Goal: Task Accomplishment & Management: Use online tool/utility

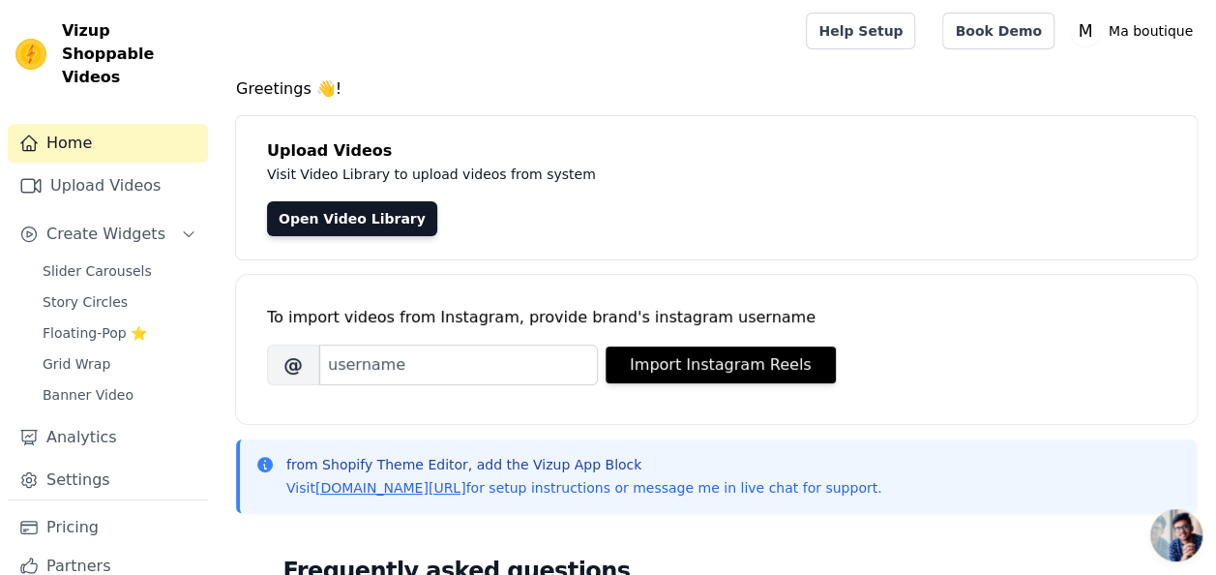
click at [581, 203] on div "Open Video Library" at bounding box center [716, 218] width 899 height 35
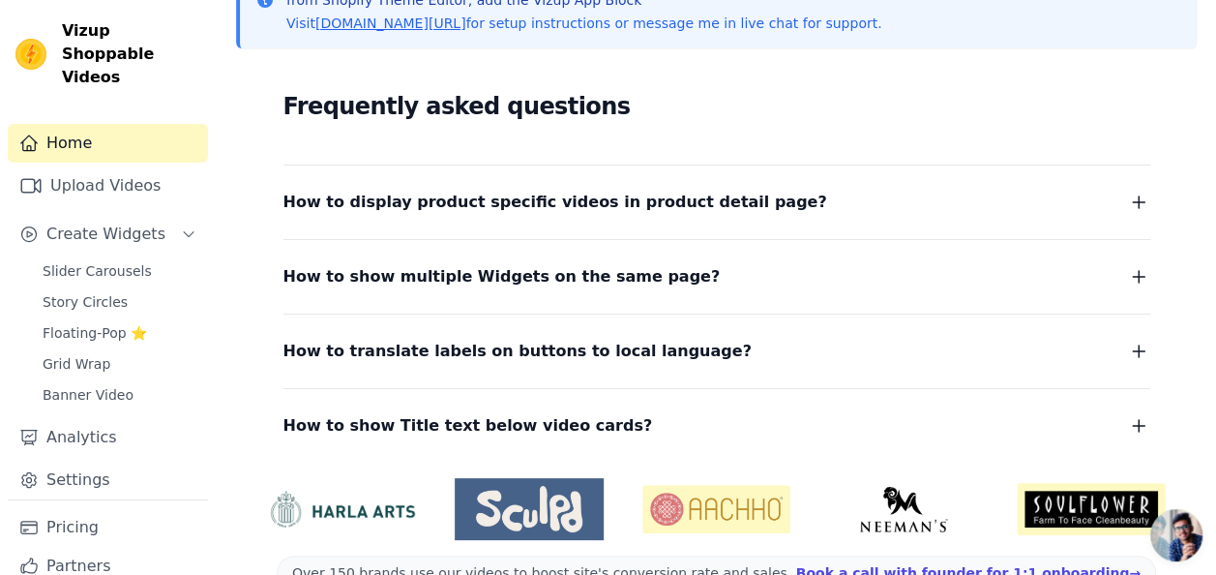
scroll to position [509, 0]
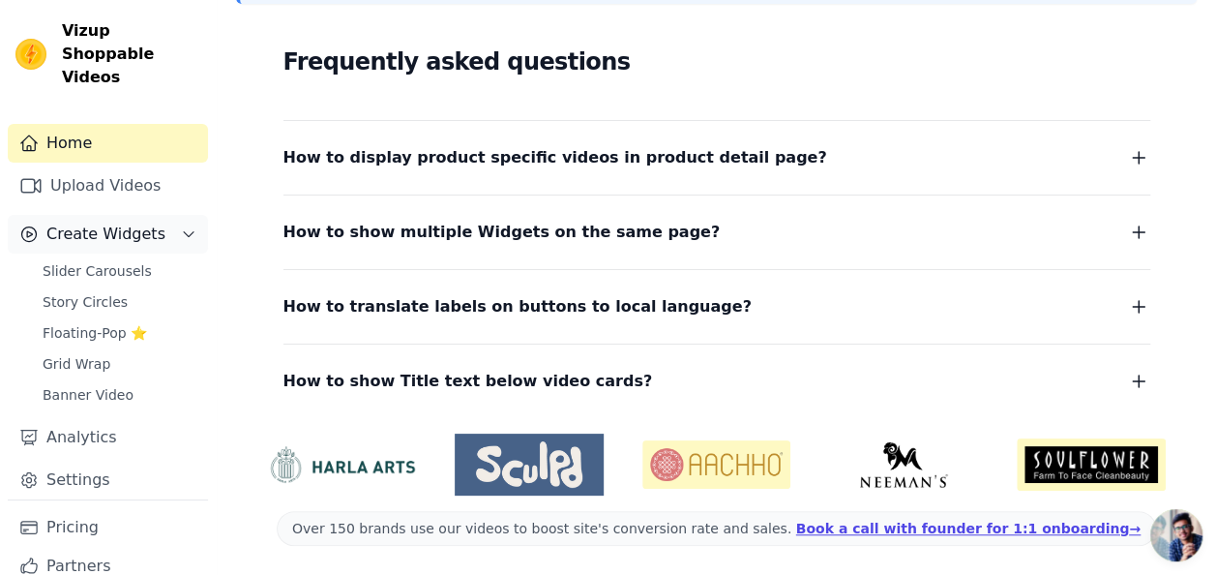
click at [181, 226] on icon "Sidebar" at bounding box center [188, 233] width 15 height 15
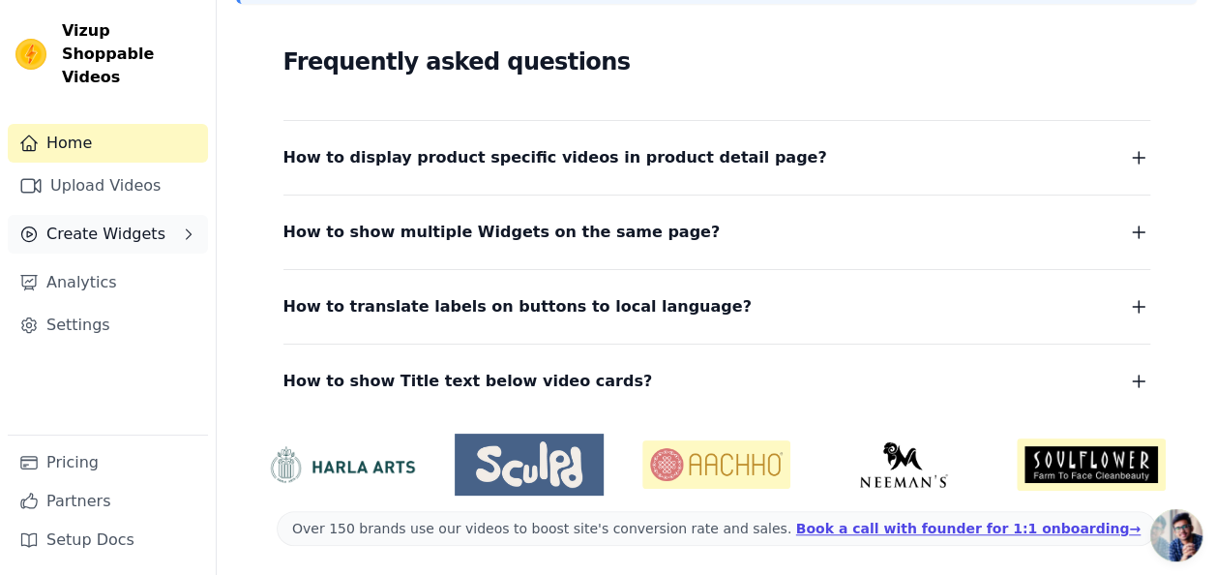
click at [172, 215] on button "Create Widgets" at bounding box center [108, 234] width 200 height 39
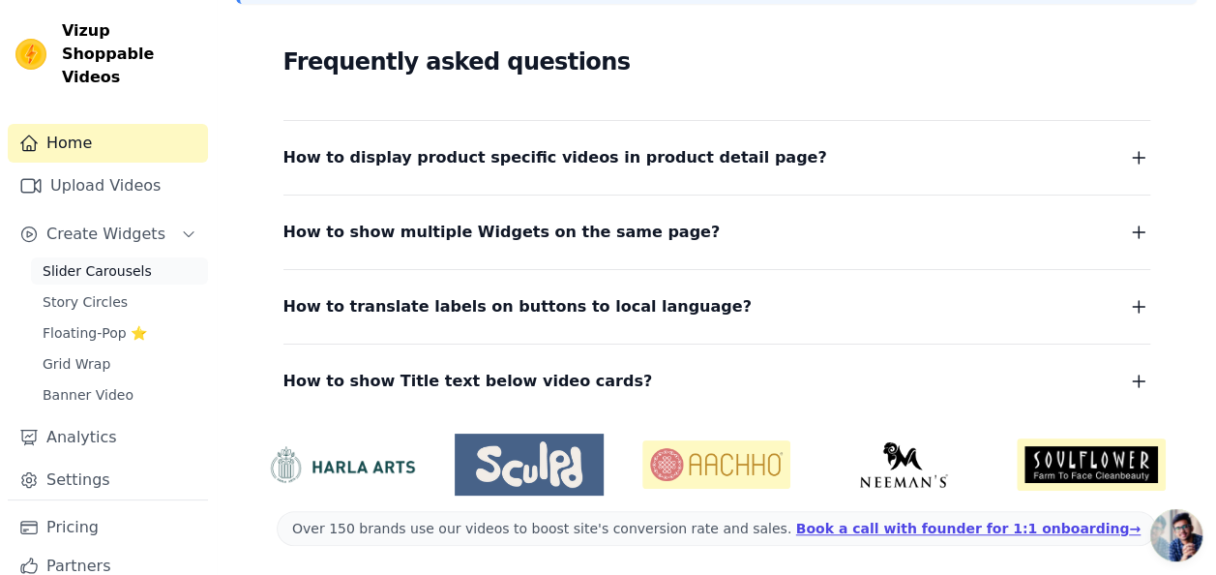
click at [123, 261] on span "Slider Carousels" at bounding box center [97, 270] width 109 height 19
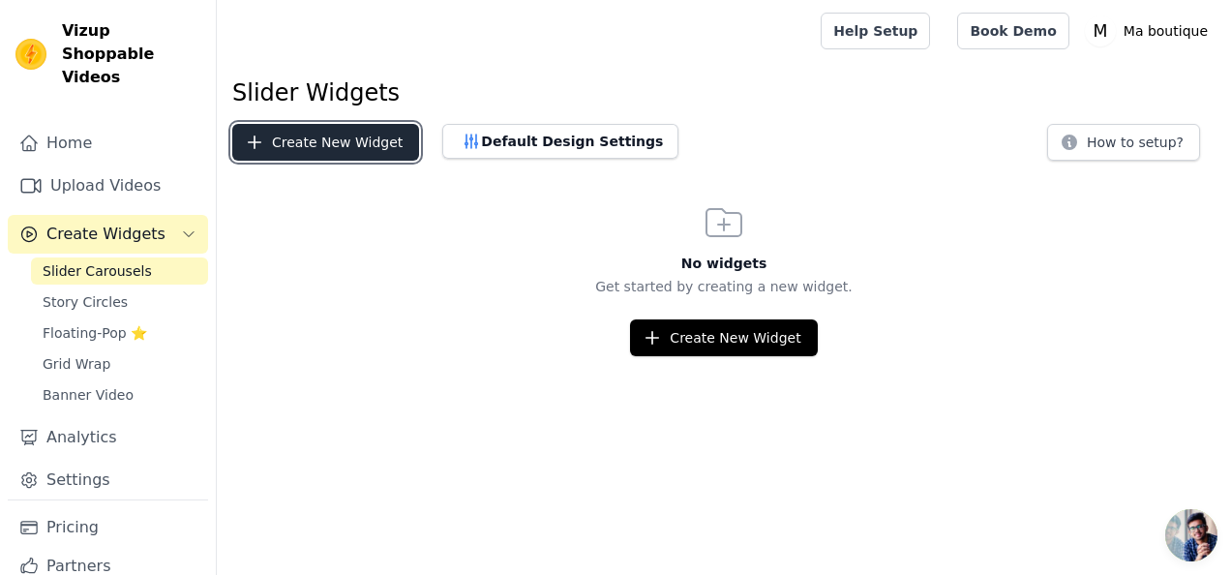
click at [343, 148] on button "Create New Widget" at bounding box center [325, 142] width 187 height 37
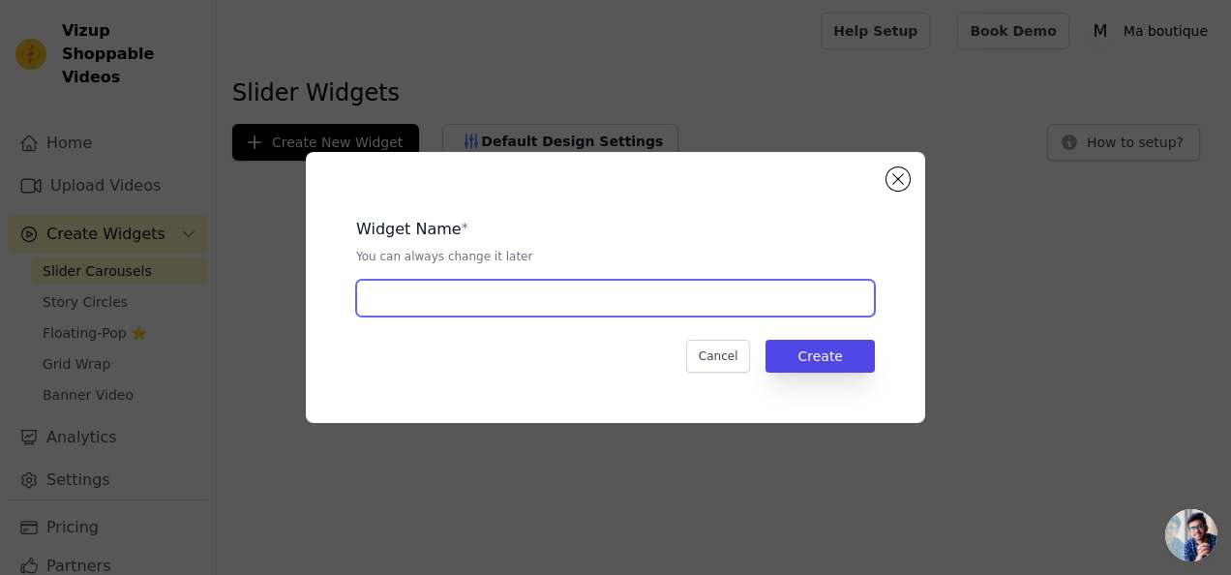
click at [454, 285] on input "text" at bounding box center [615, 298] width 519 height 37
type input "Par besoin"
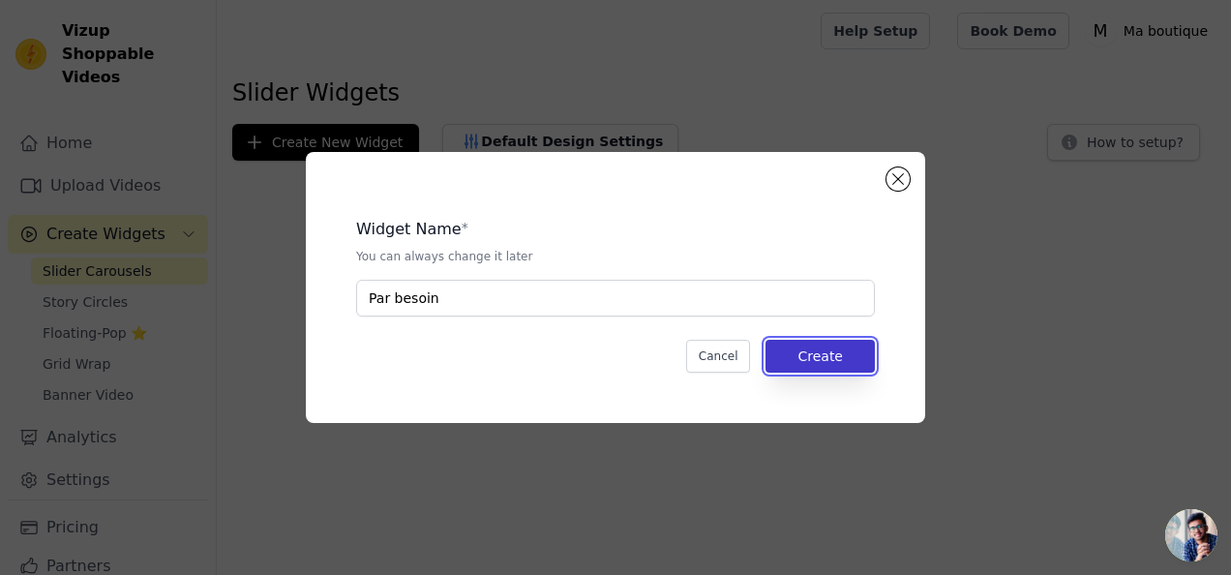
click at [854, 360] on button "Create" at bounding box center [819, 356] width 109 height 33
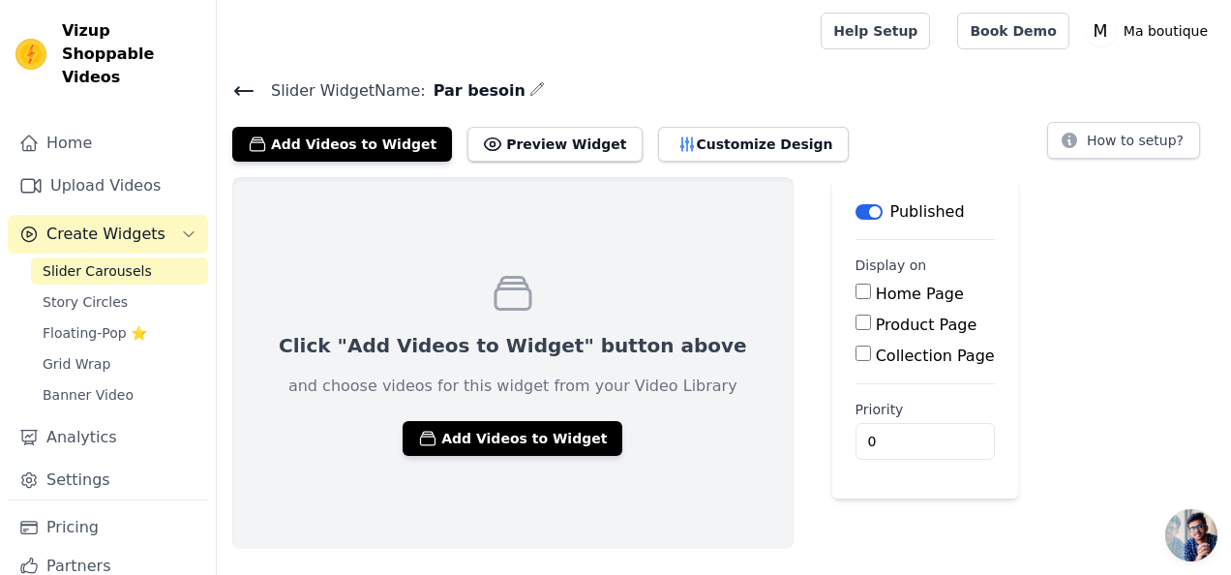
click at [855, 350] on input "Collection Page" at bounding box center [862, 352] width 15 height 15
checkbox input "true"
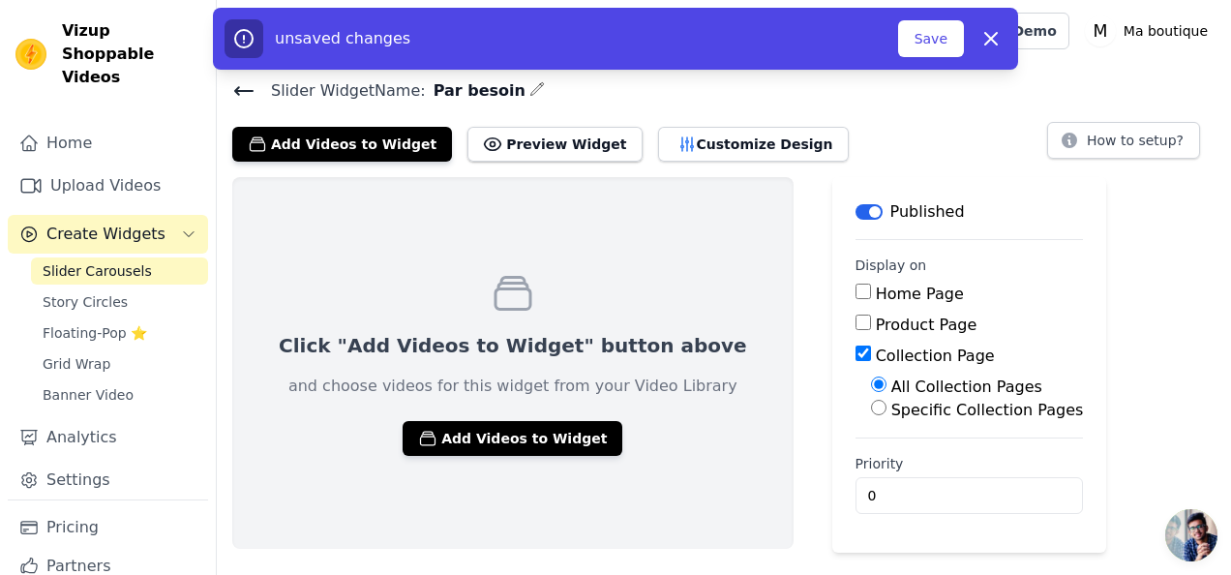
click at [871, 403] on input "Specific Collection Pages" at bounding box center [878, 407] width 15 height 15
radio input "true"
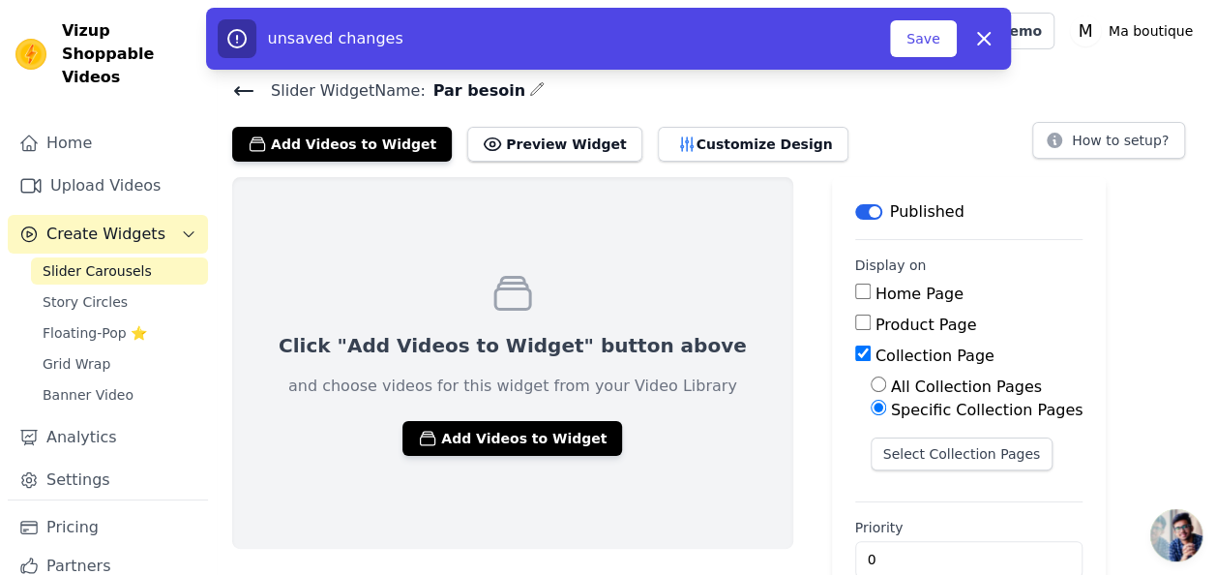
scroll to position [38, 0]
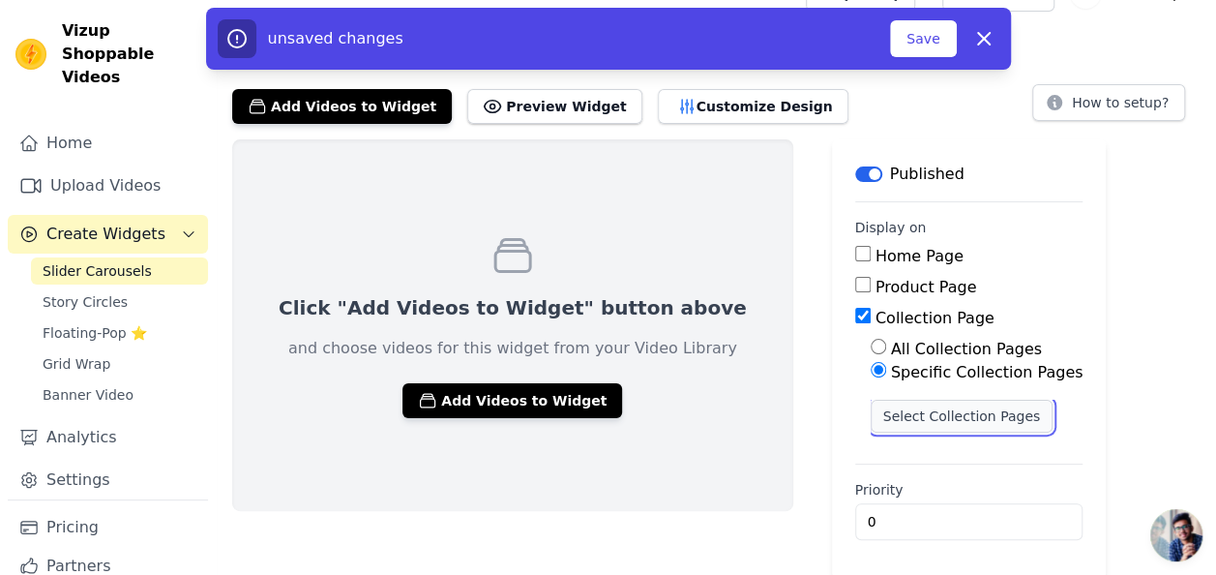
click at [915, 414] on button "Select Collection Pages" at bounding box center [962, 416] width 183 height 33
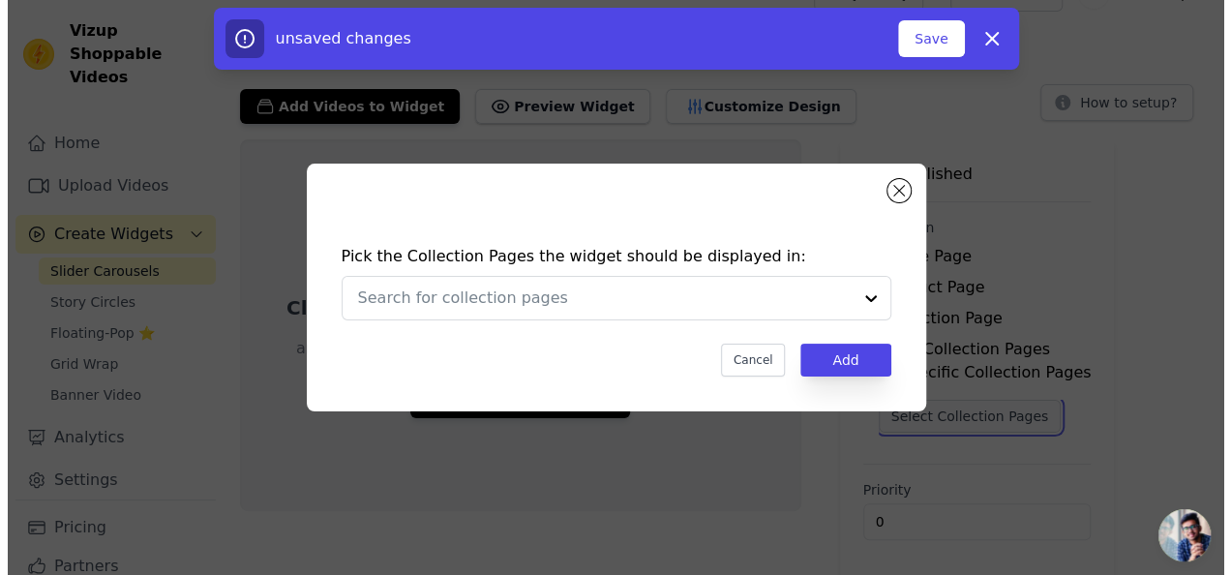
scroll to position [0, 0]
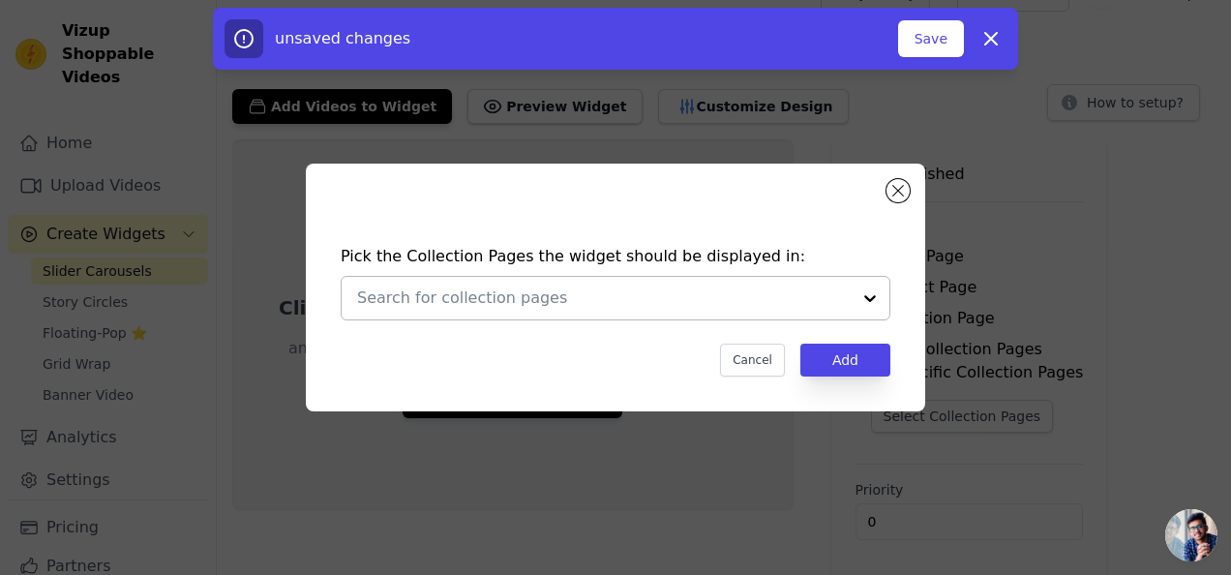
click at [561, 315] on div at bounding box center [604, 298] width 494 height 43
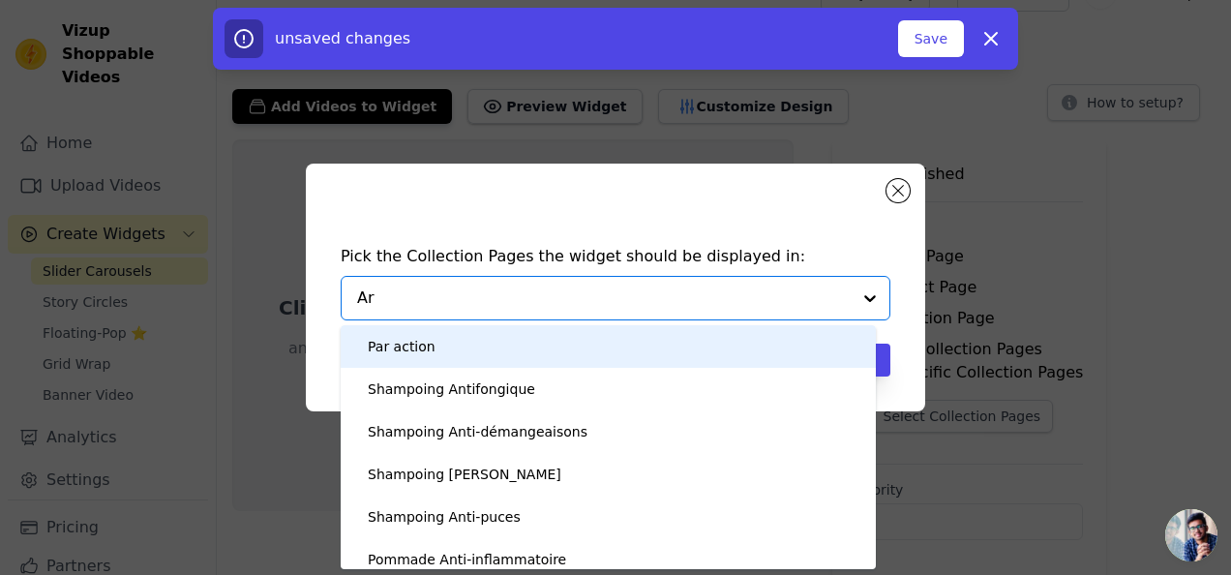
type input "Art"
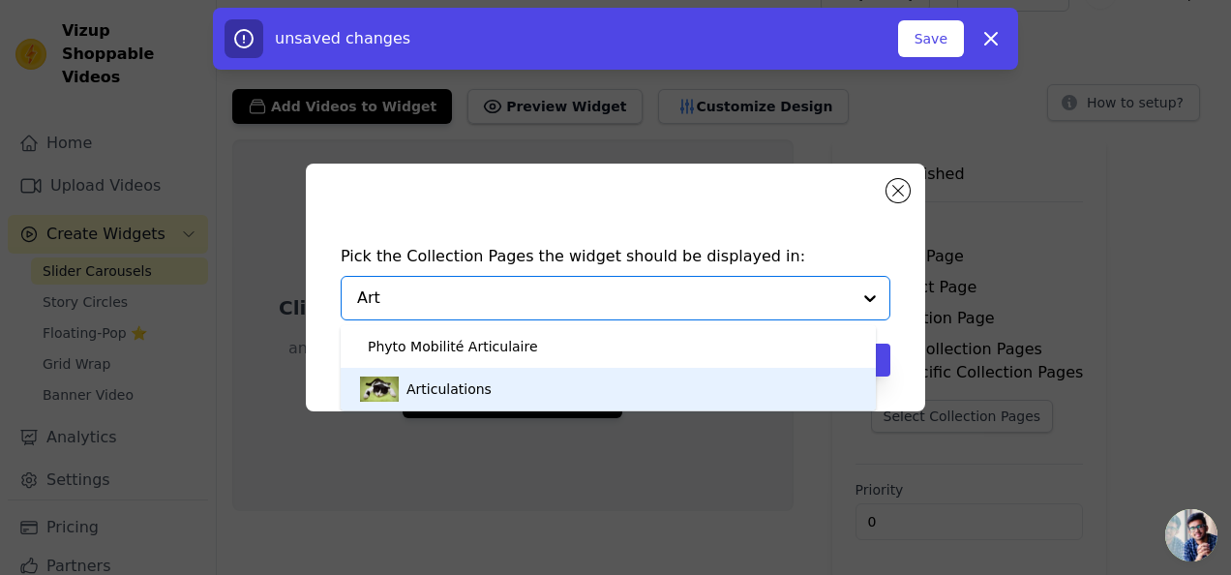
click at [567, 378] on div "Articulations" at bounding box center [608, 389] width 496 height 43
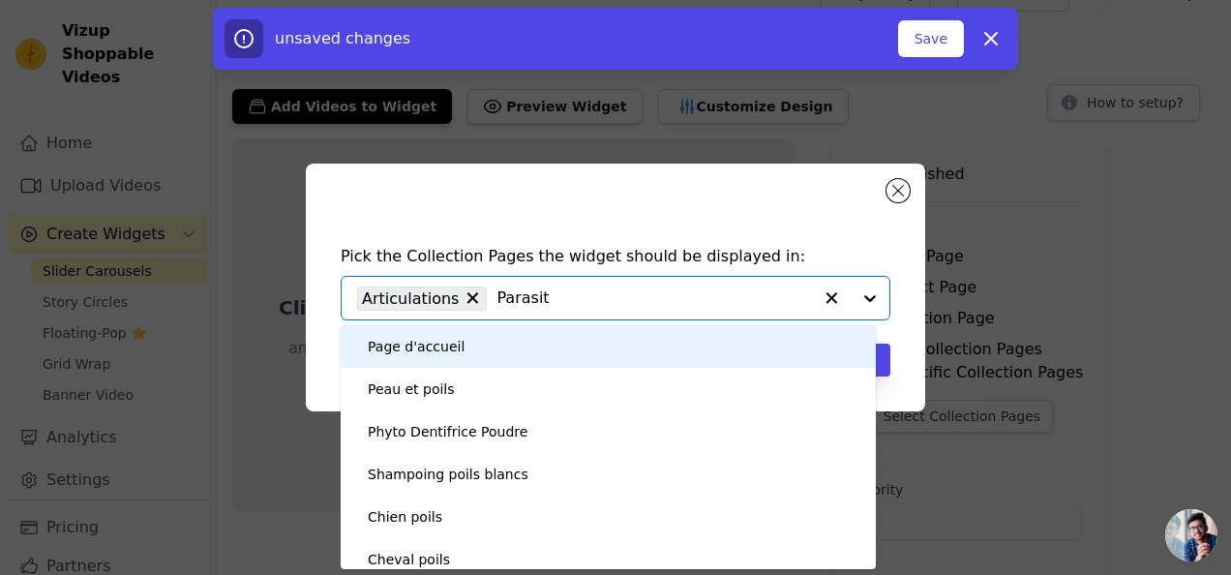
type input "Parasite"
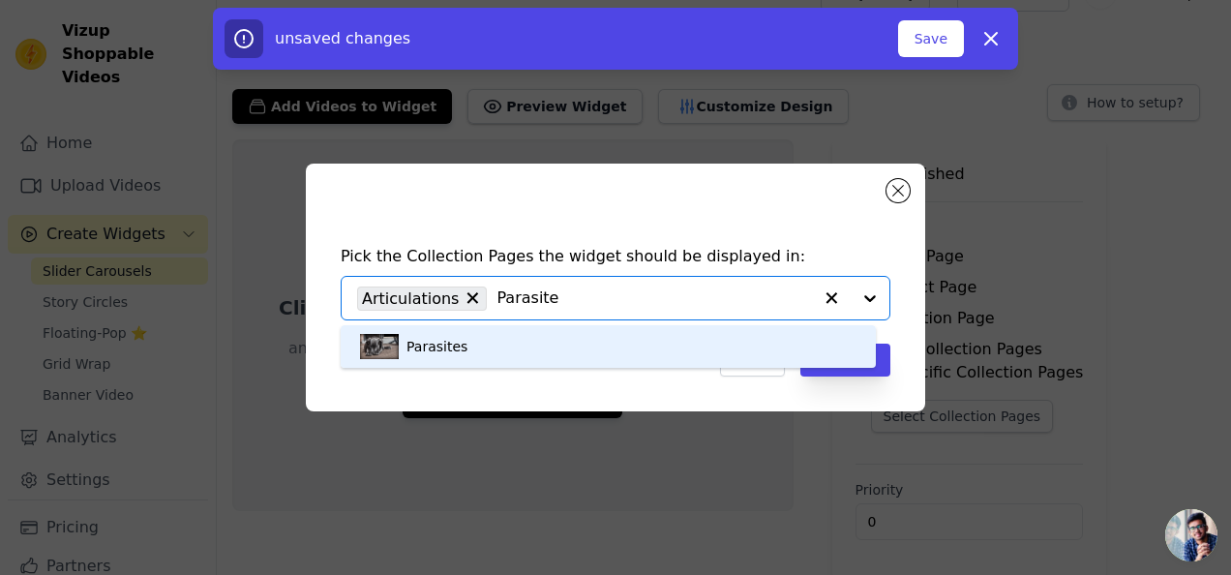
click at [614, 335] on div "Parasites" at bounding box center [608, 346] width 496 height 43
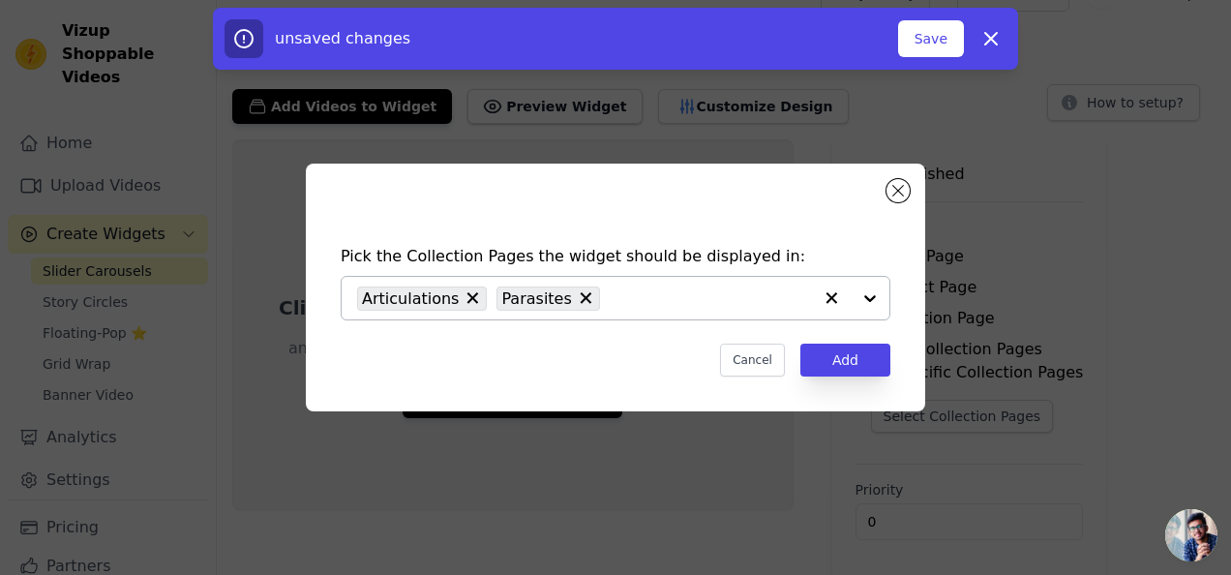
type input "M"
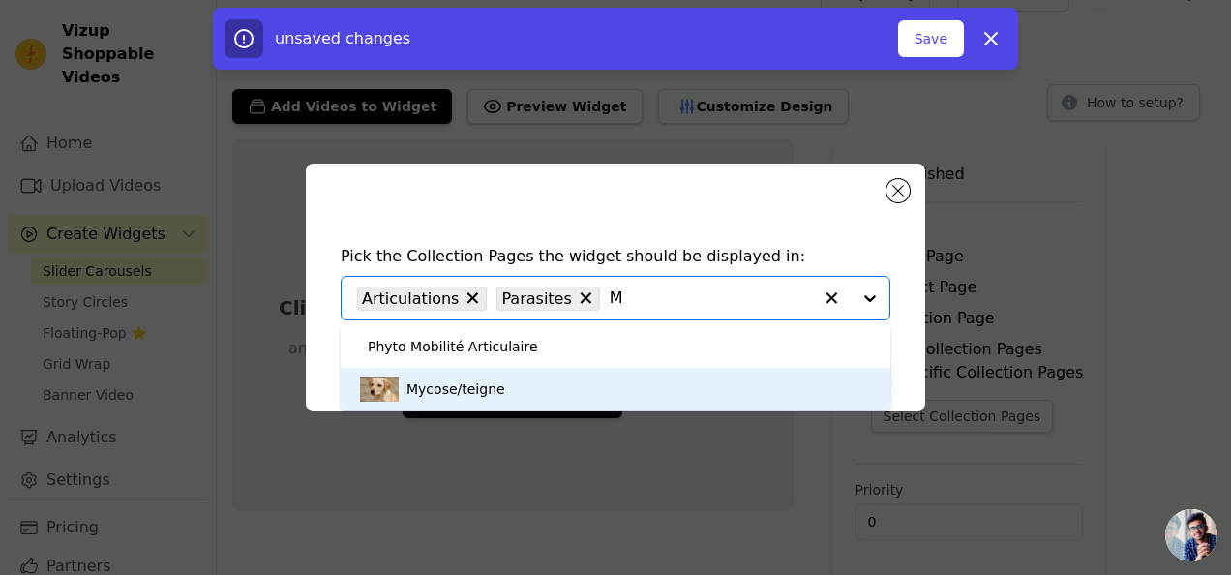
click at [548, 375] on div "Mycose/teigne" at bounding box center [615, 389] width 511 height 43
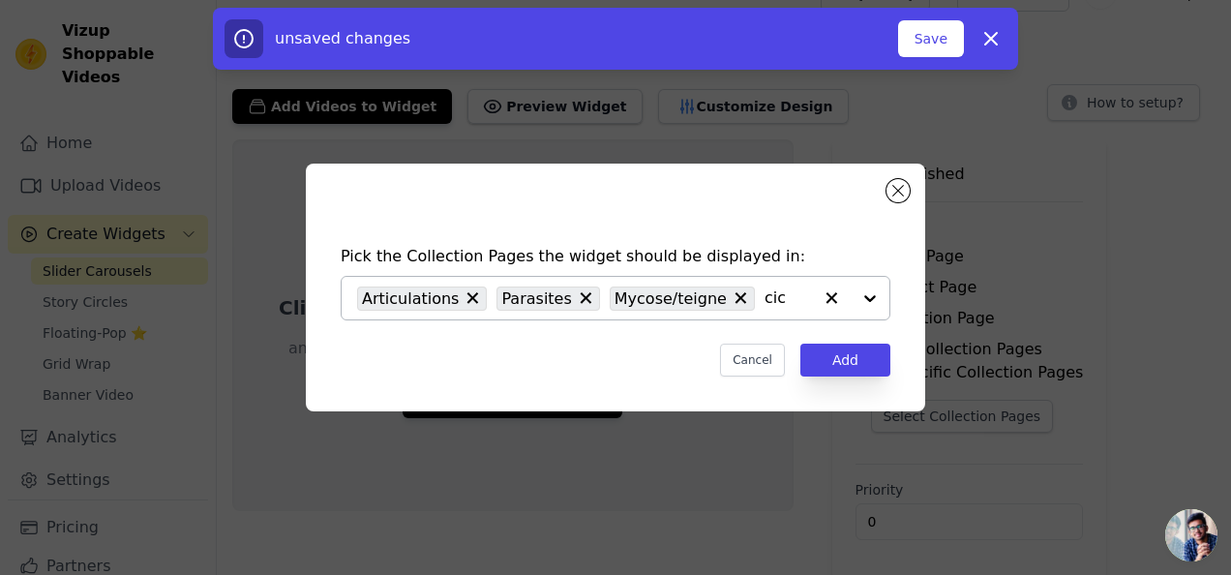
type input "cica"
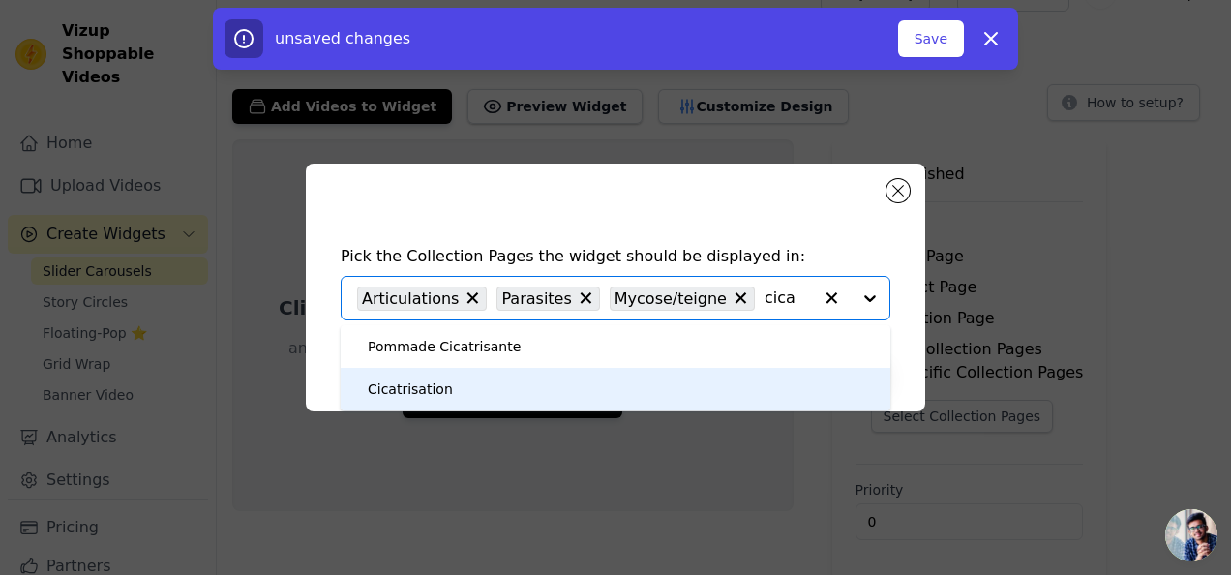
click at [606, 380] on div "Cicatrisation" at bounding box center [615, 389] width 511 height 43
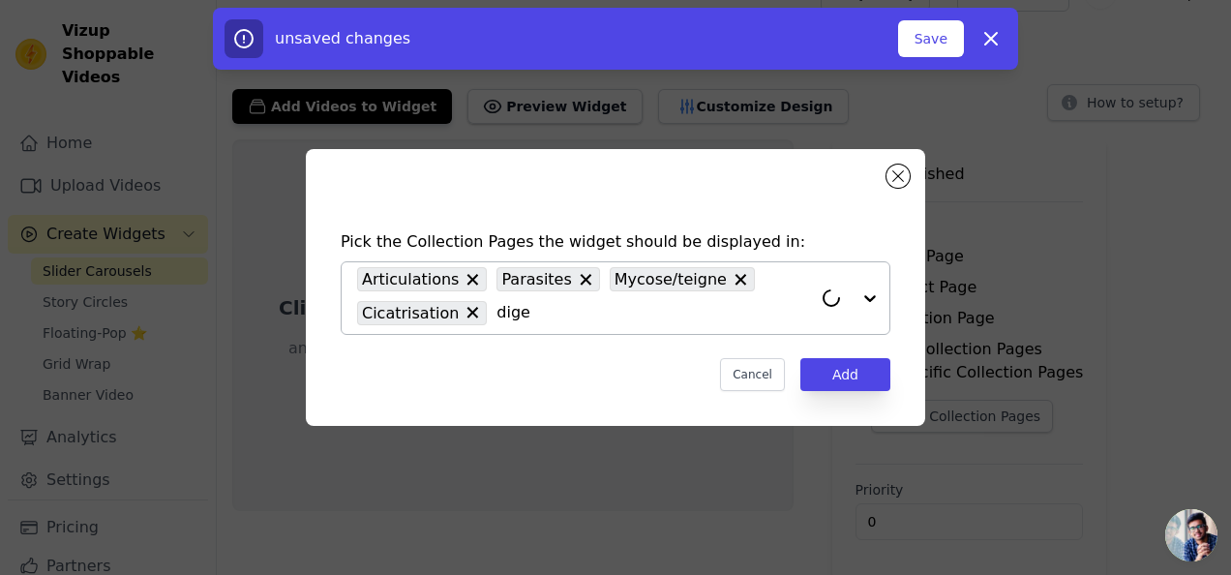
type input "diges"
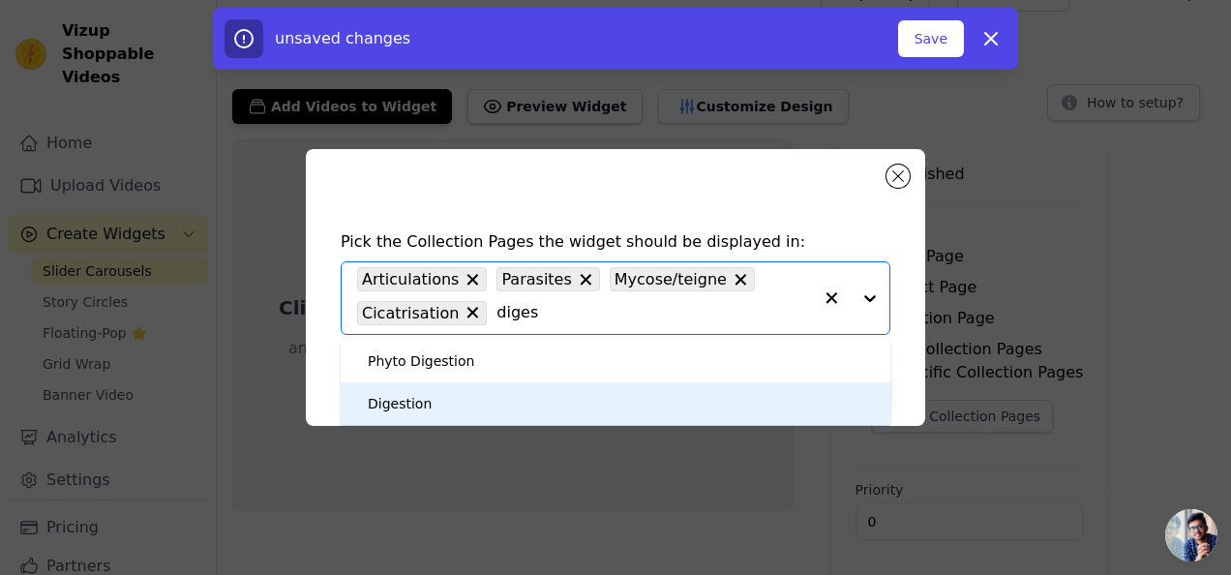
click at [532, 399] on div "Digestion" at bounding box center [615, 403] width 511 height 43
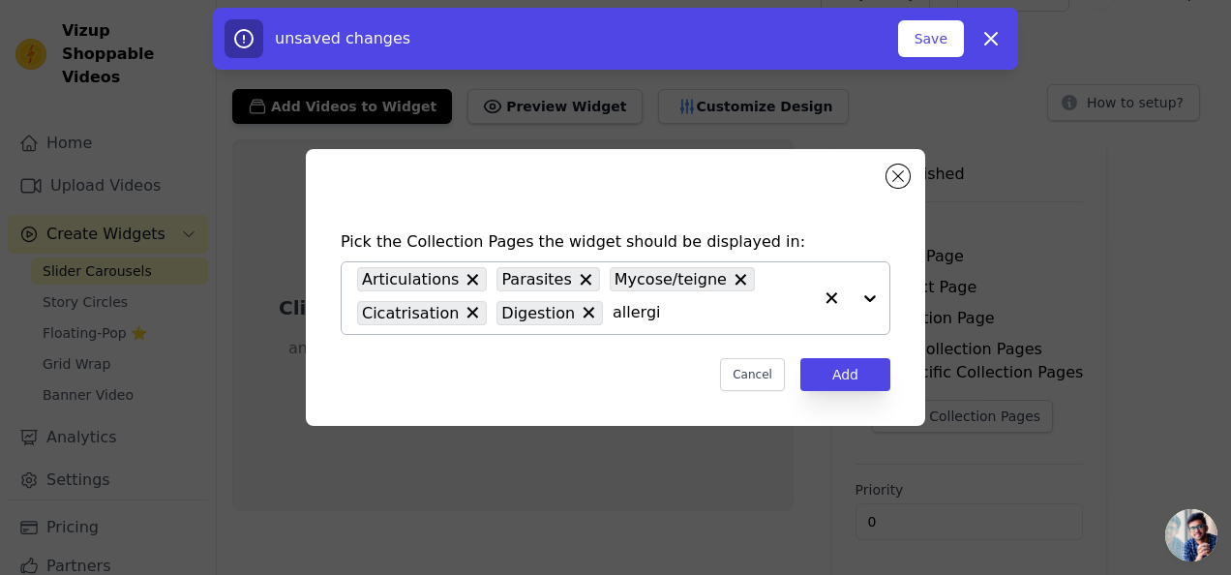
type input "allergie"
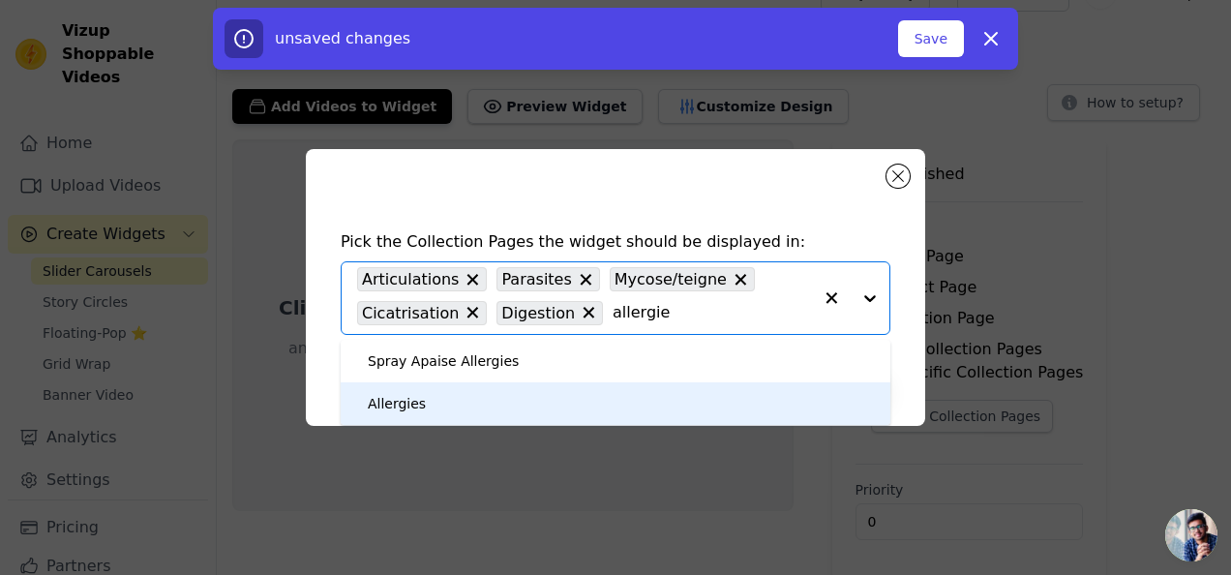
click at [519, 397] on div "Allergies" at bounding box center [615, 403] width 511 height 43
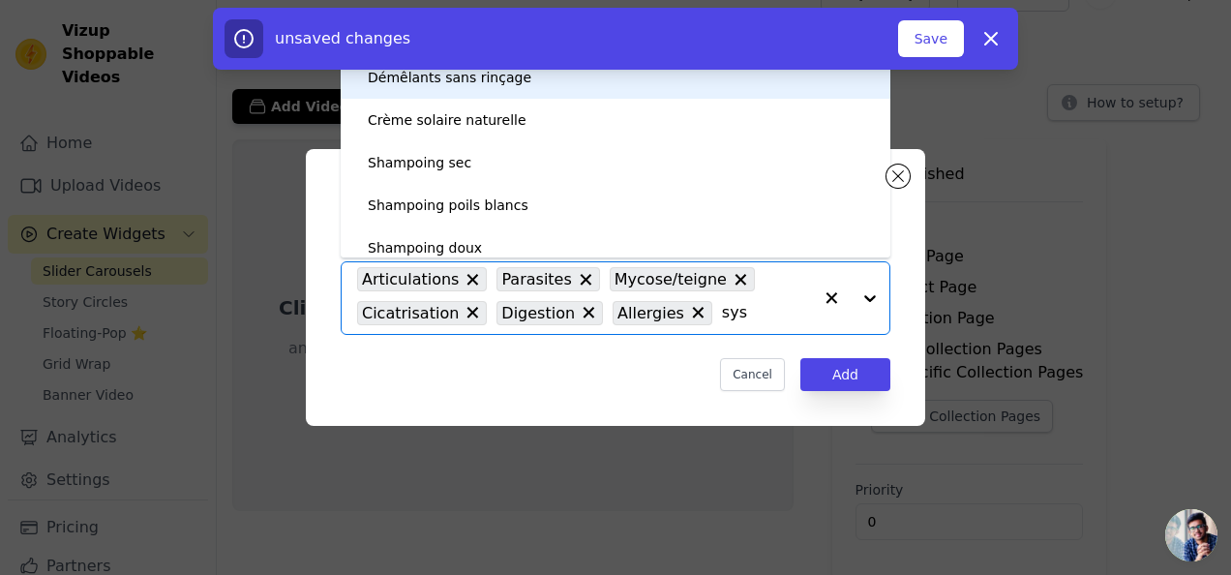
type input "syst"
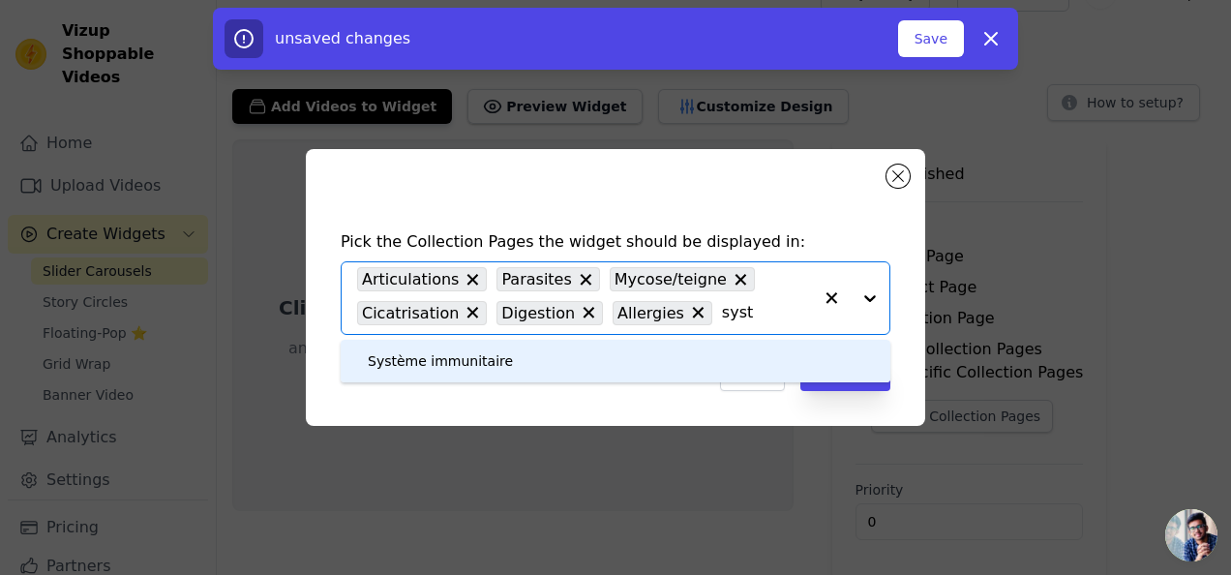
click at [545, 374] on div "Système immunitaire" at bounding box center [615, 361] width 511 height 43
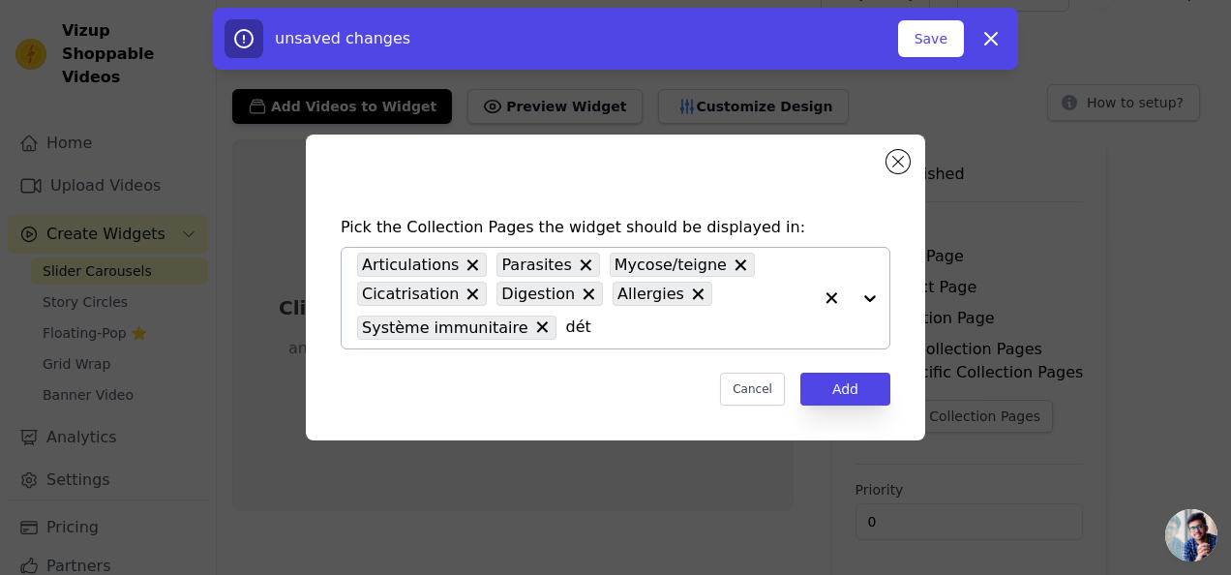
type input "déto"
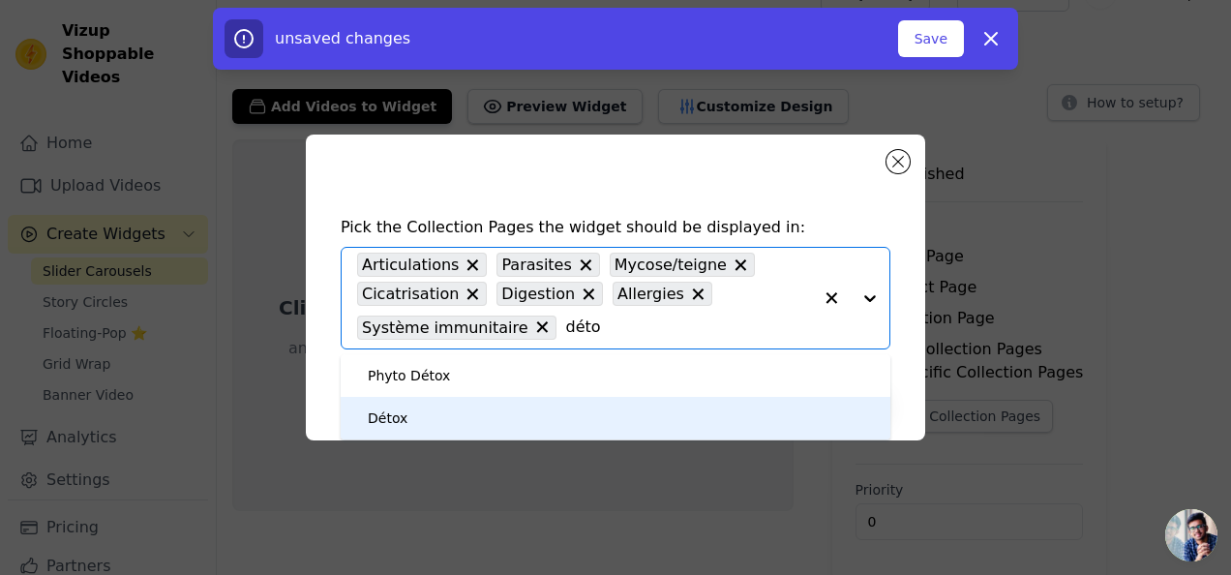
click at [528, 424] on div "Détox" at bounding box center [615, 418] width 511 height 43
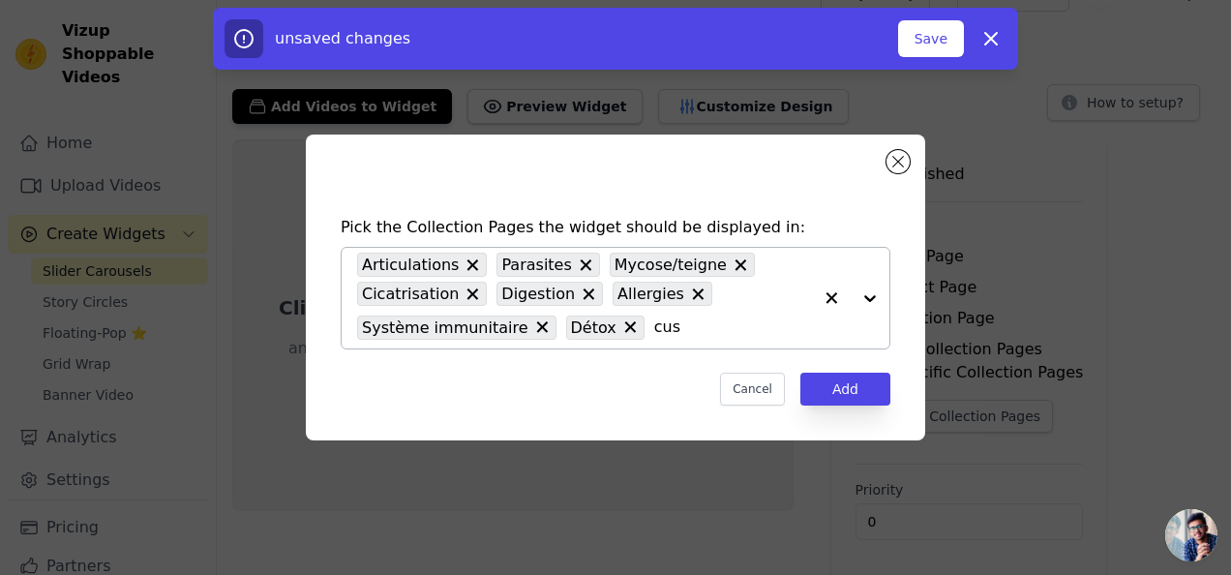
type input "cush"
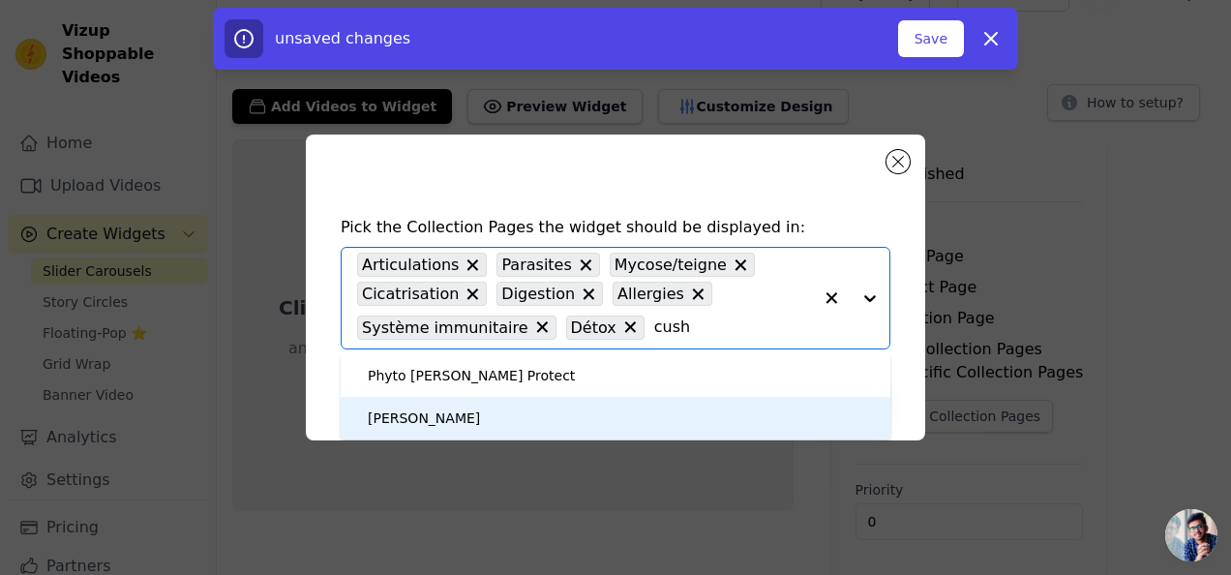
click at [536, 411] on div "Cushing" at bounding box center [615, 418] width 511 height 43
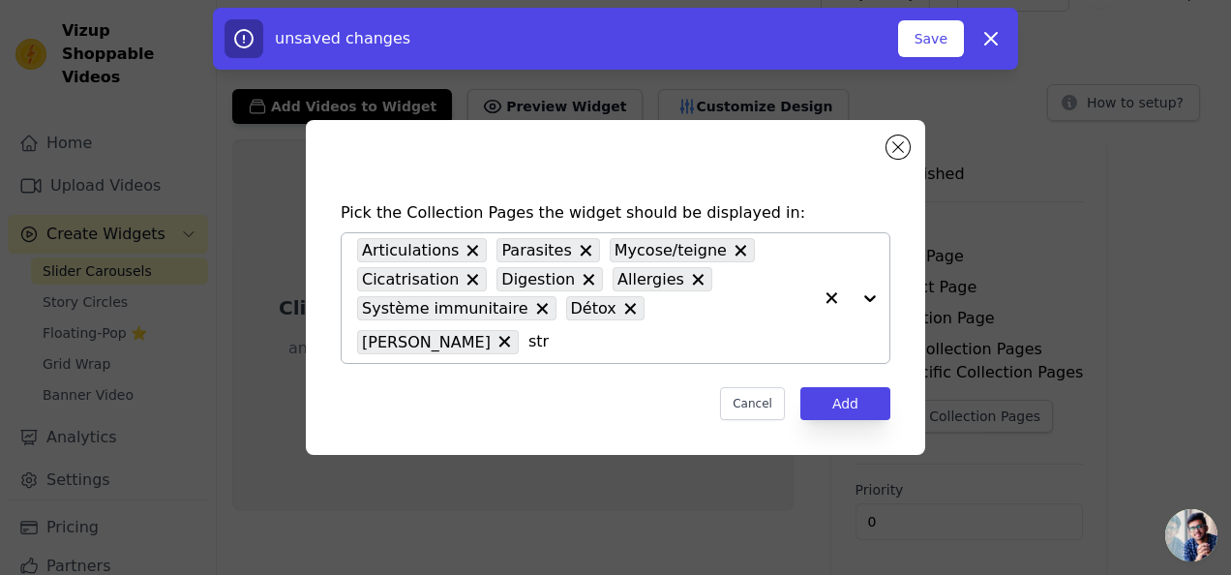
type input "stre"
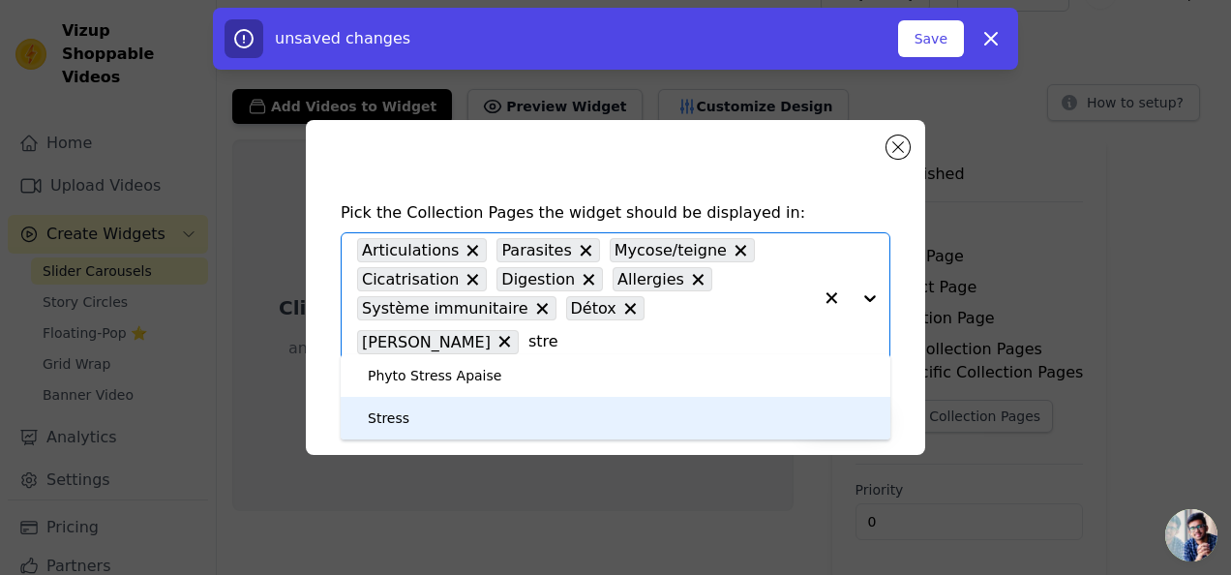
click at [503, 408] on div "Stress" at bounding box center [615, 418] width 511 height 43
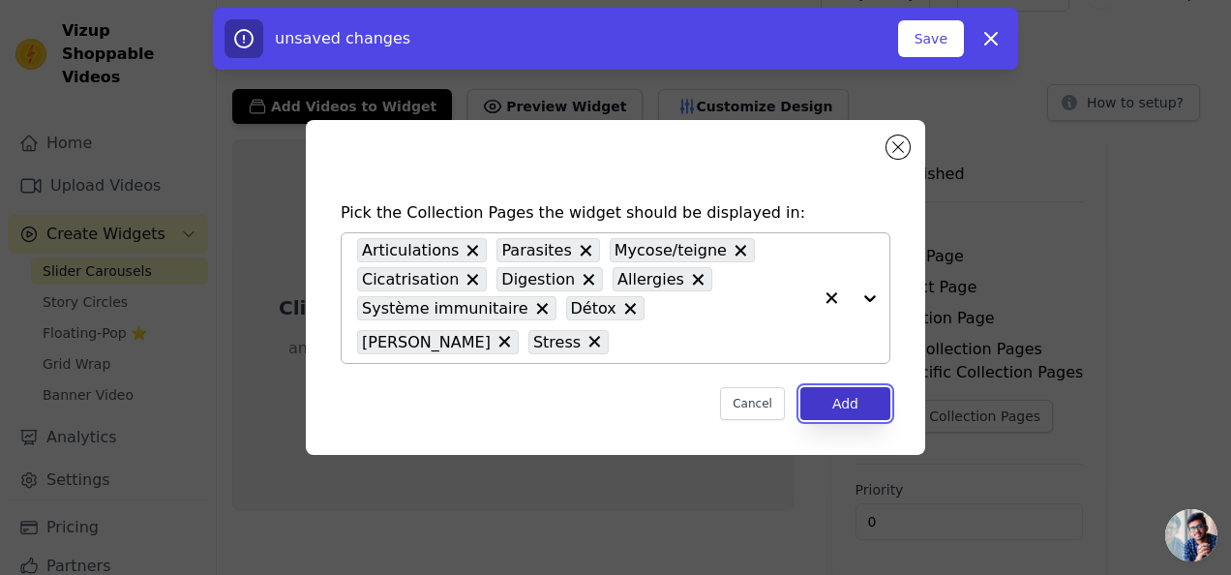
click at [832, 410] on button "Add" at bounding box center [845, 403] width 90 height 33
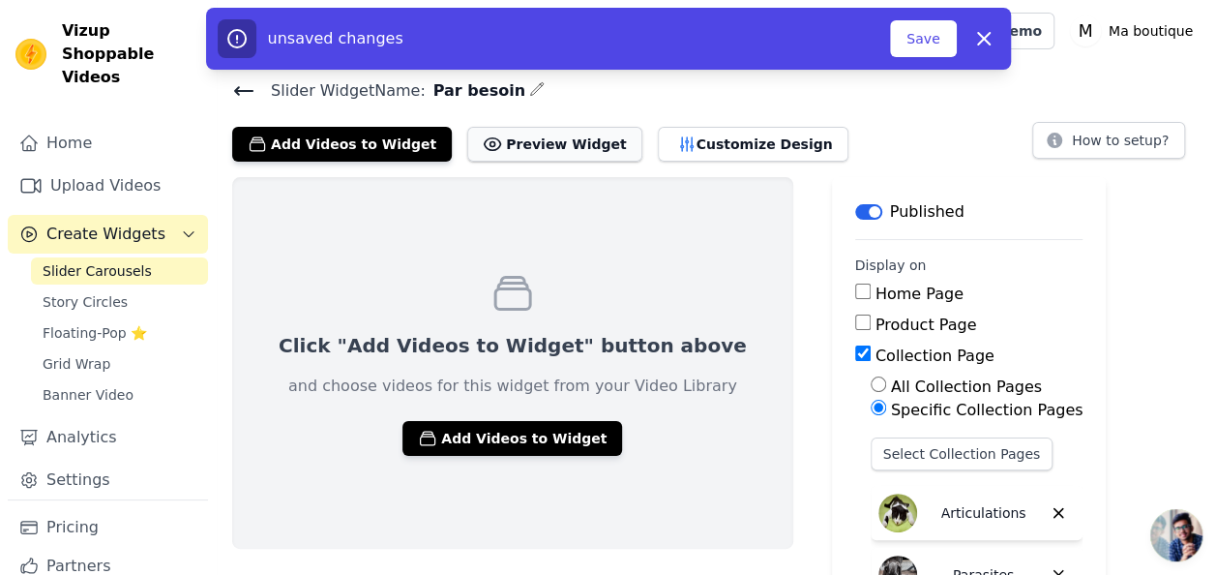
click at [575, 139] on button "Preview Widget" at bounding box center [554, 144] width 174 height 35
click at [658, 134] on button "Customize Design" at bounding box center [753, 144] width 191 height 35
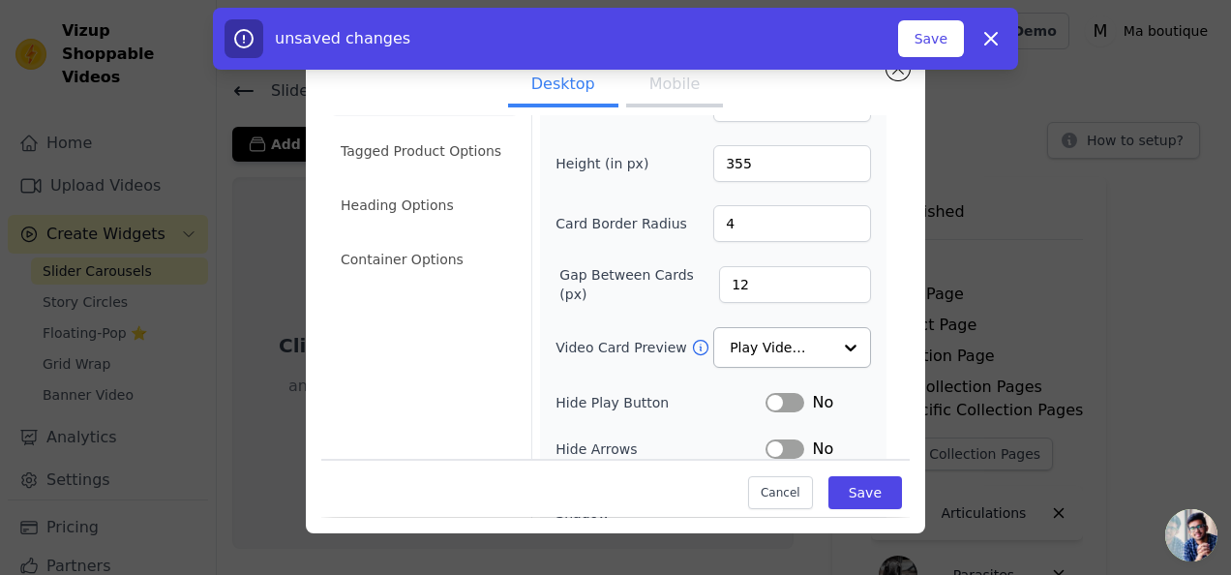
scroll to position [97, 0]
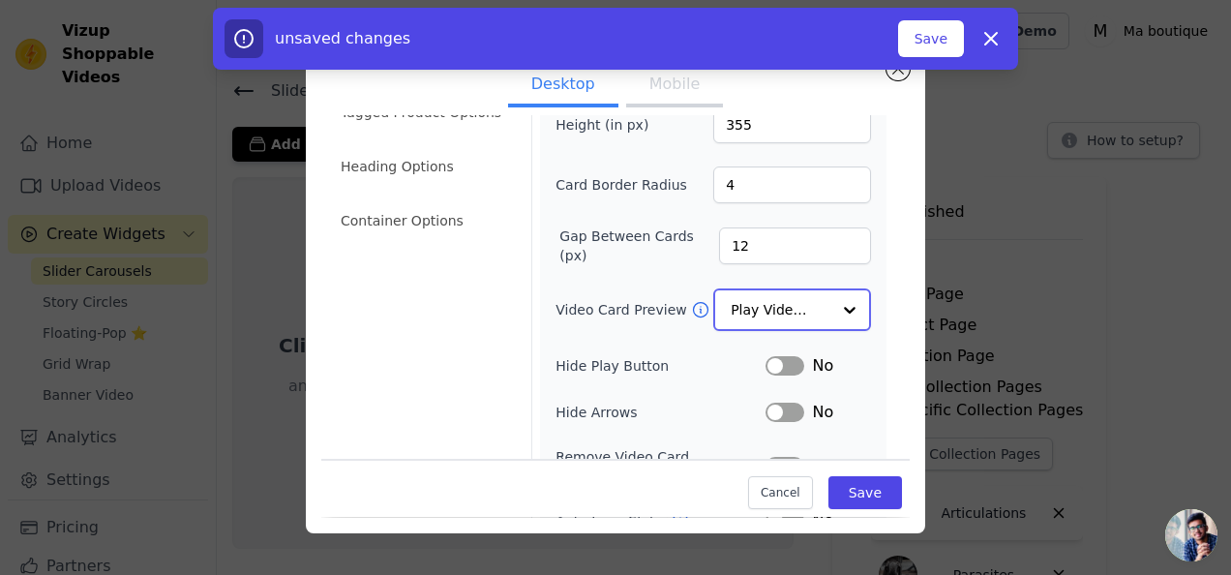
click at [806, 312] on input "Video Card Preview" at bounding box center [781, 309] width 100 height 39
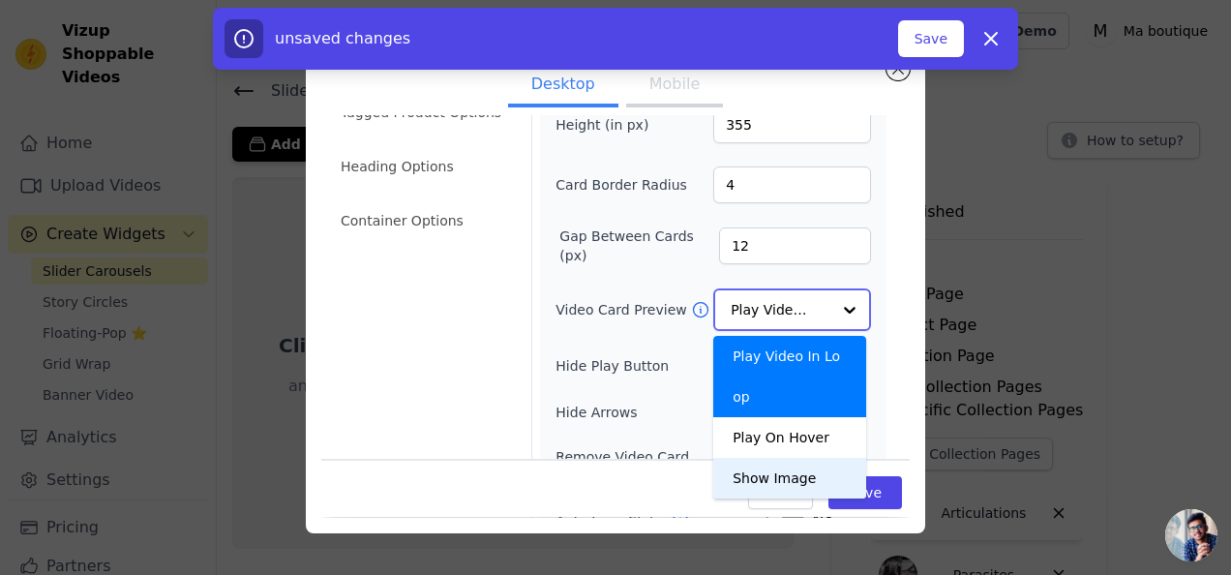
click at [807, 458] on div "Show Image" at bounding box center [789, 478] width 153 height 41
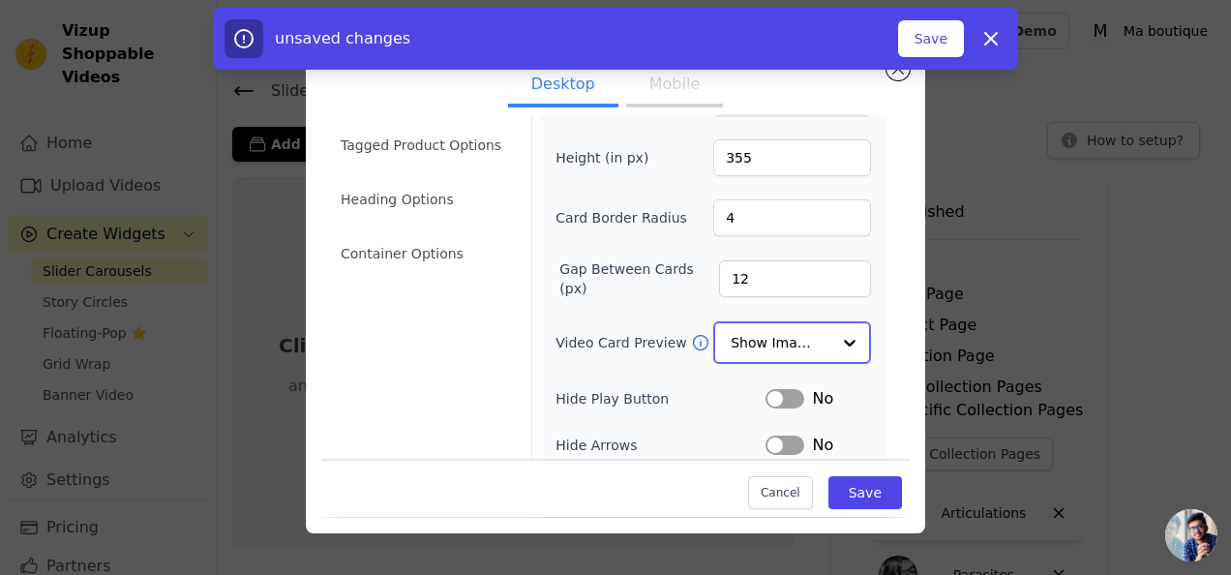
scroll to position [0, 0]
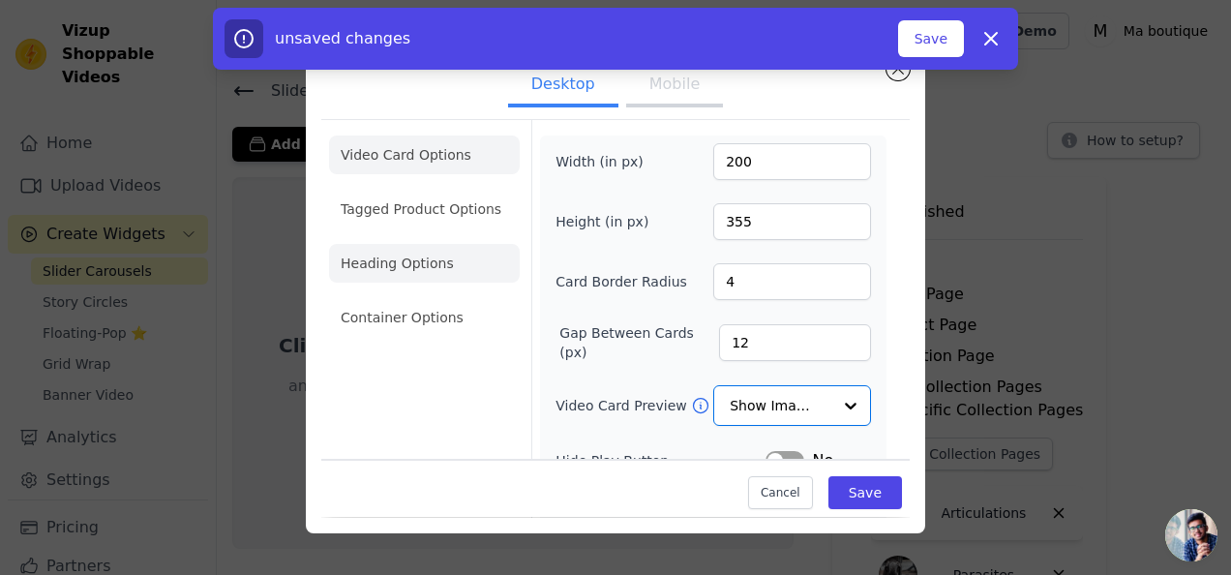
click at [449, 246] on li "Heading Options" at bounding box center [424, 263] width 191 height 39
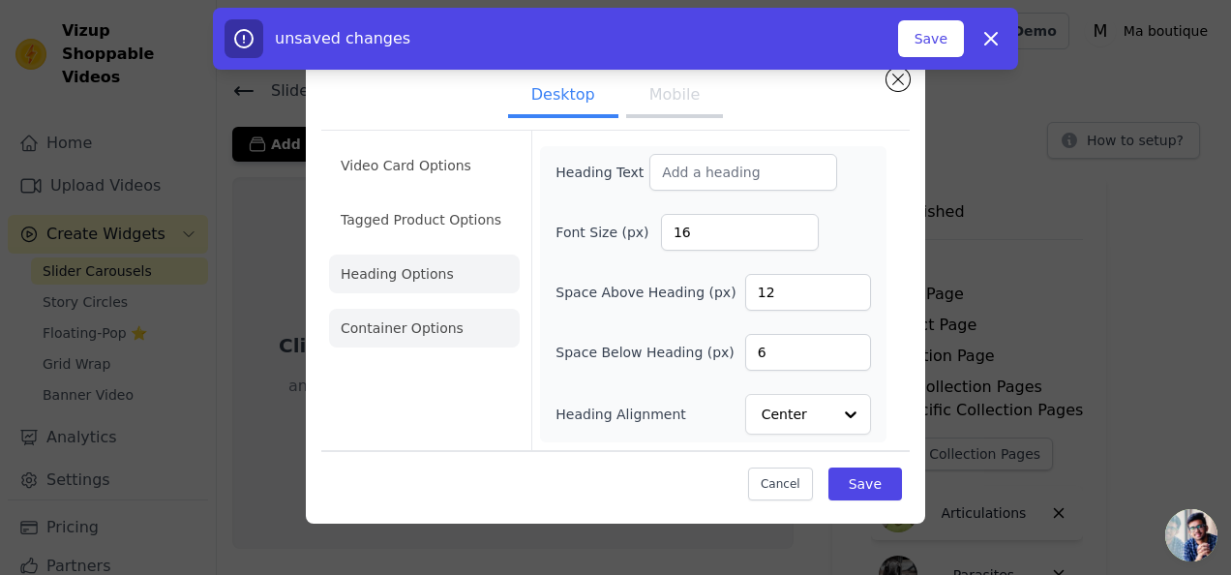
click at [464, 325] on li "Container Options" at bounding box center [424, 328] width 191 height 39
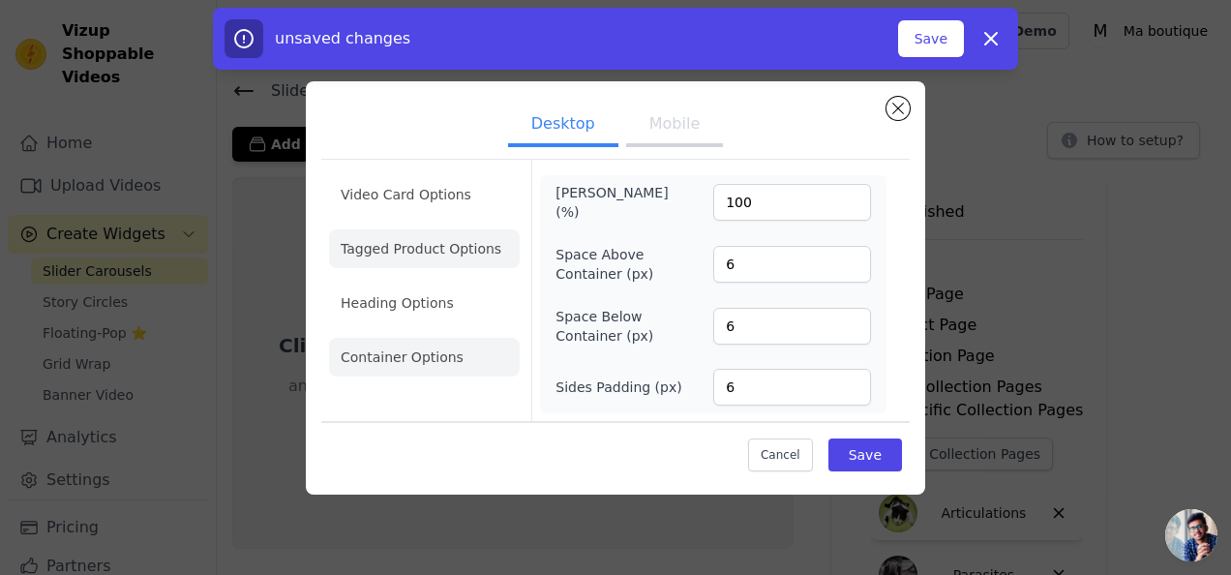
click at [457, 259] on li "Tagged Product Options" at bounding box center [424, 248] width 191 height 39
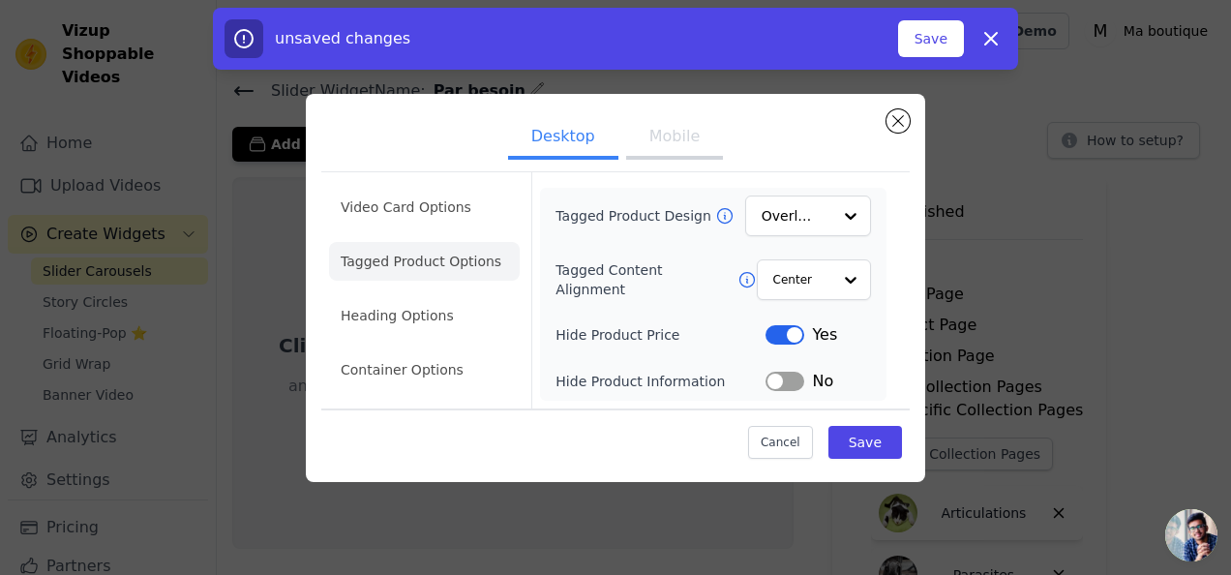
click at [777, 375] on button "Label" at bounding box center [784, 381] width 39 height 19
click at [785, 339] on button "Label" at bounding box center [784, 334] width 39 height 19
click at [776, 378] on button "Label" at bounding box center [784, 381] width 39 height 19
click at [366, 216] on li "Video Card Options" at bounding box center [424, 207] width 191 height 39
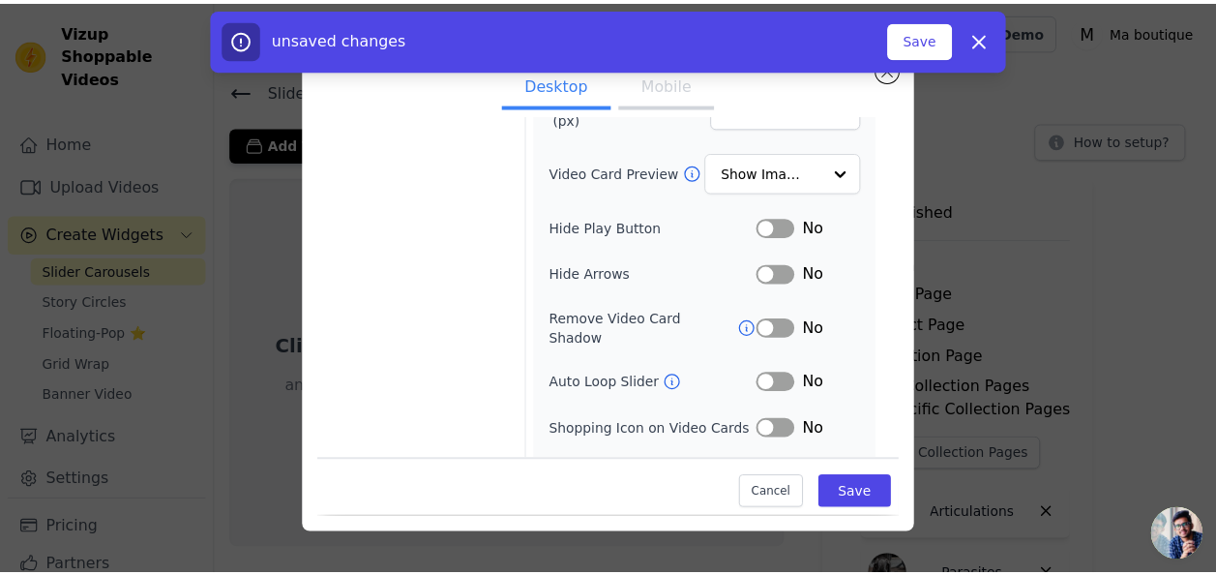
scroll to position [255, 0]
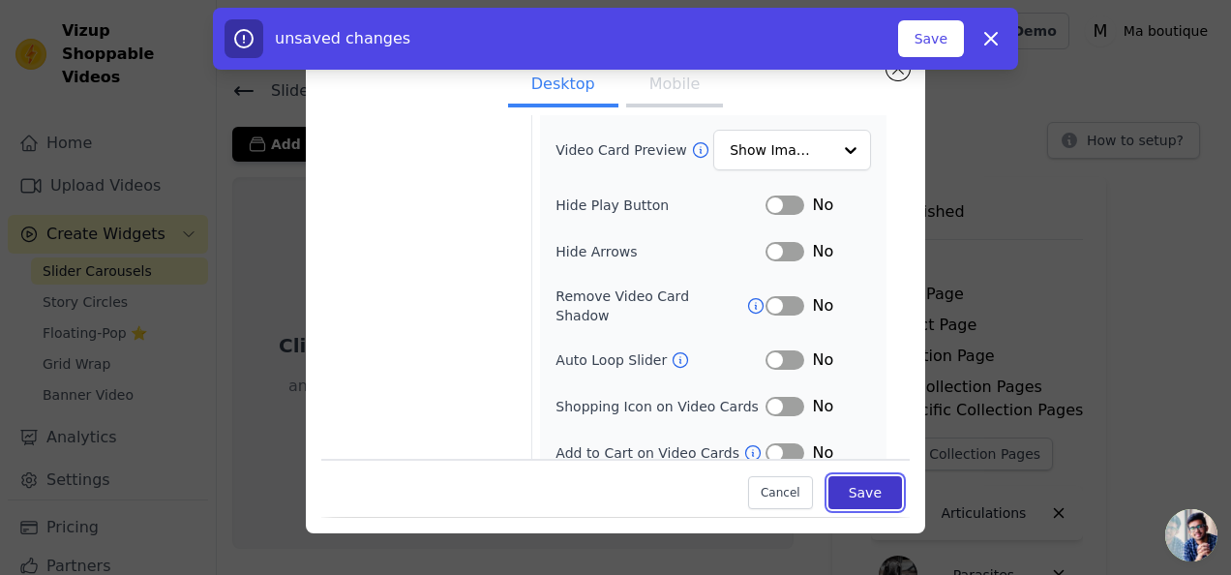
click at [865, 494] on button "Save" at bounding box center [865, 493] width 74 height 33
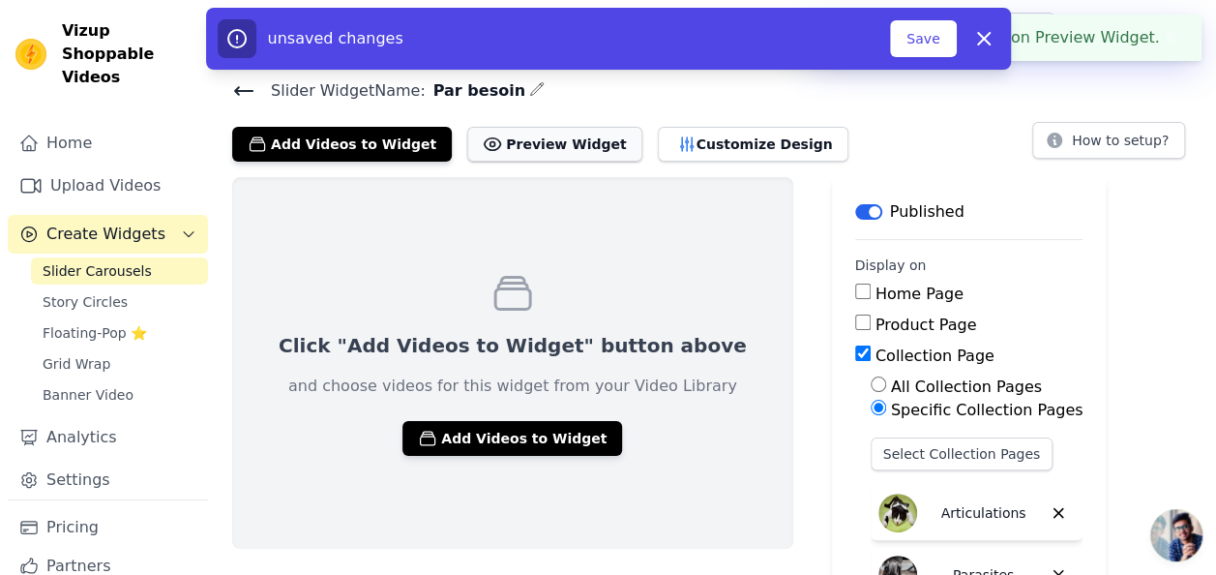
click at [554, 146] on button "Preview Widget" at bounding box center [554, 144] width 174 height 35
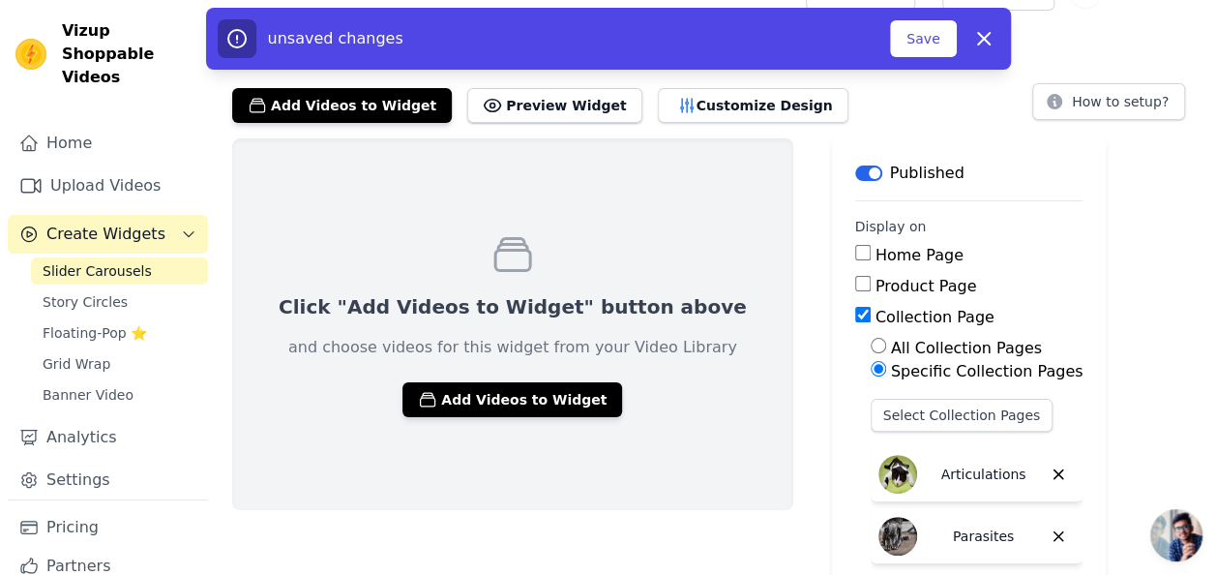
scroll to position [0, 0]
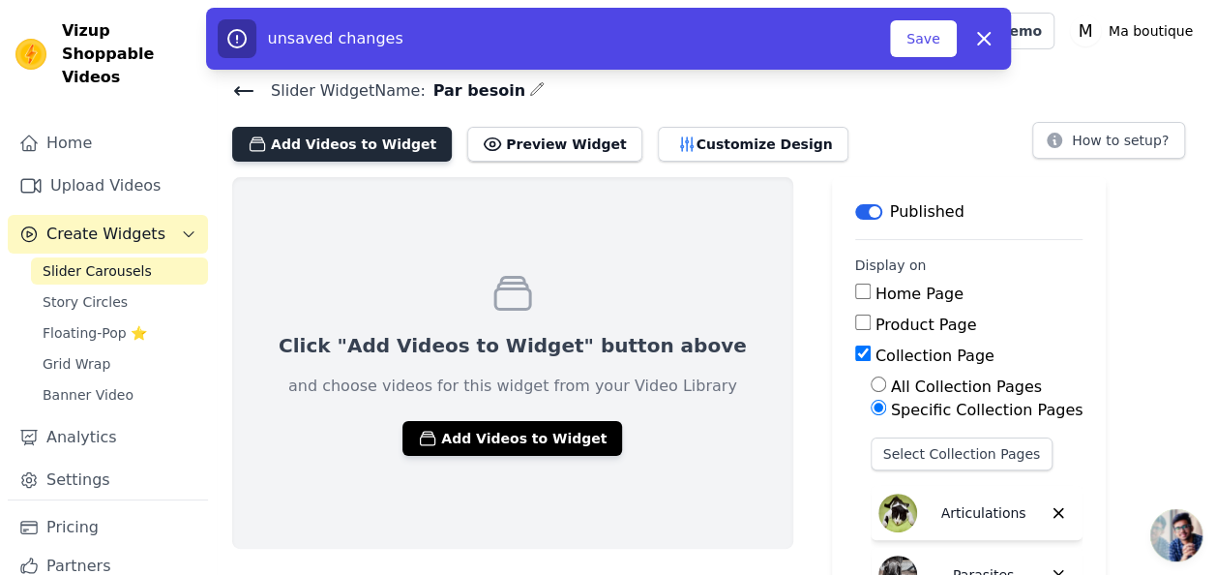
click at [390, 155] on button "Add Videos to Widget" at bounding box center [342, 144] width 220 height 35
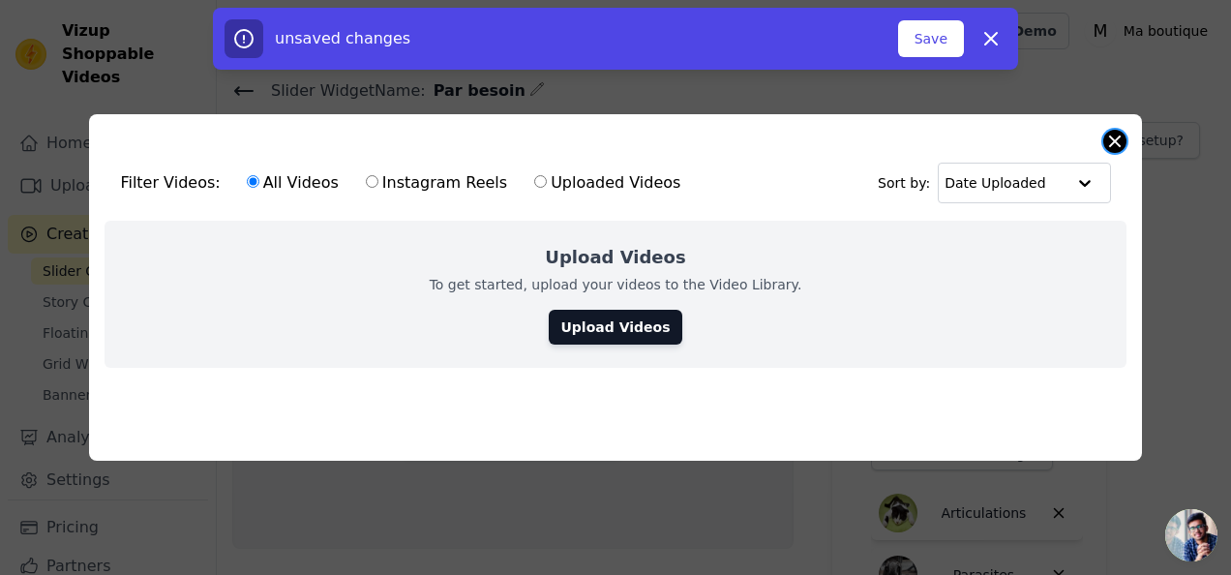
click at [1117, 141] on button "Close modal" at bounding box center [1114, 141] width 23 height 23
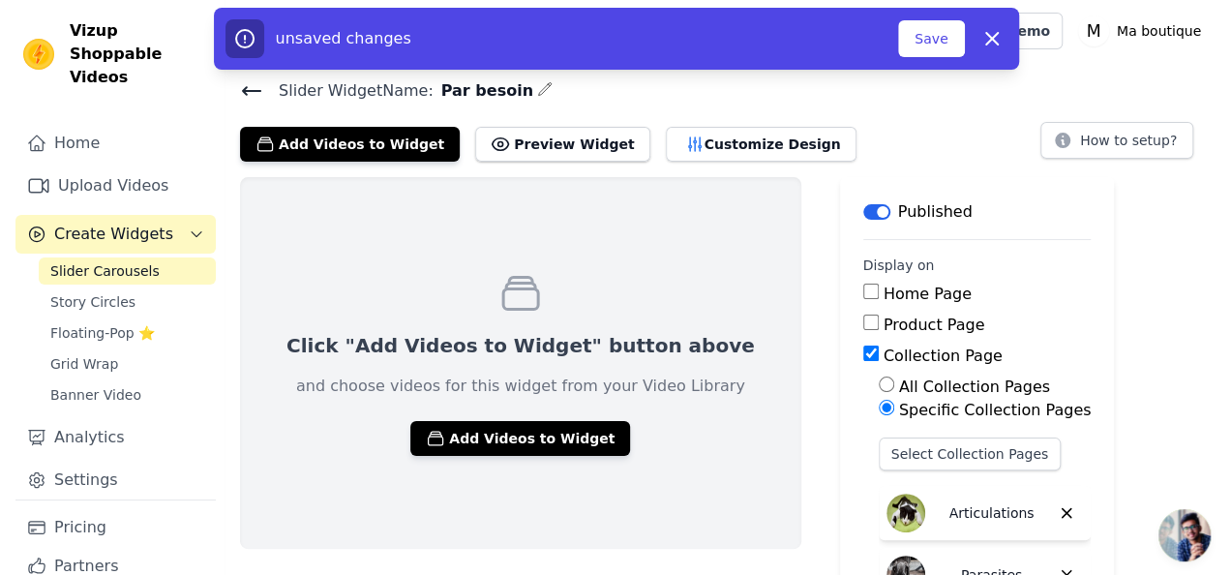
scroll to position [41, 0]
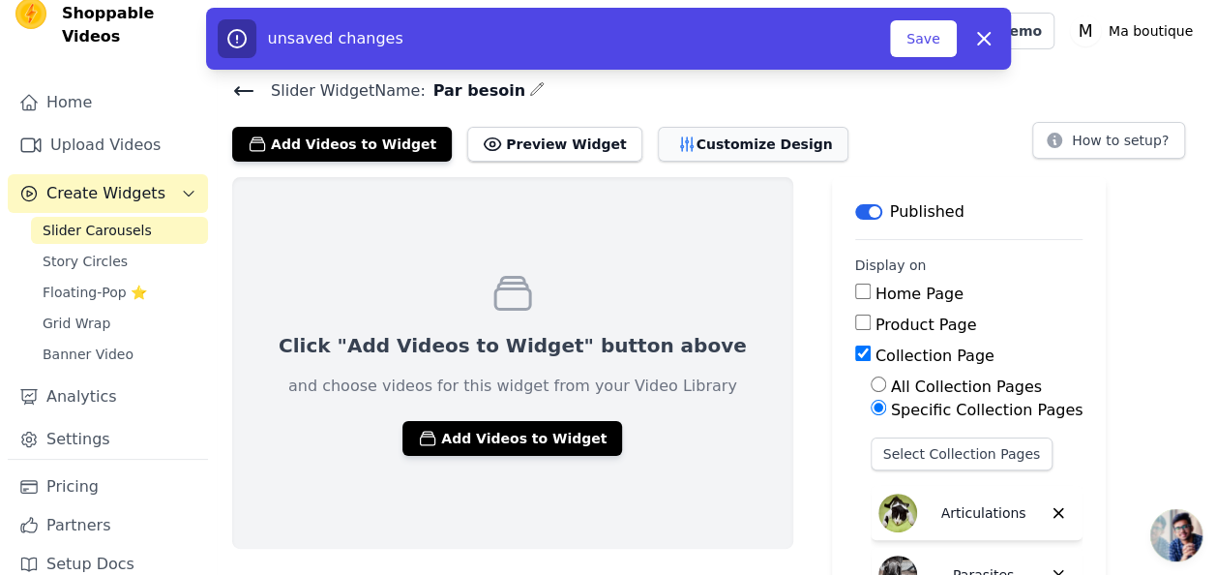
click at [737, 149] on button "Customize Design" at bounding box center [753, 144] width 191 height 35
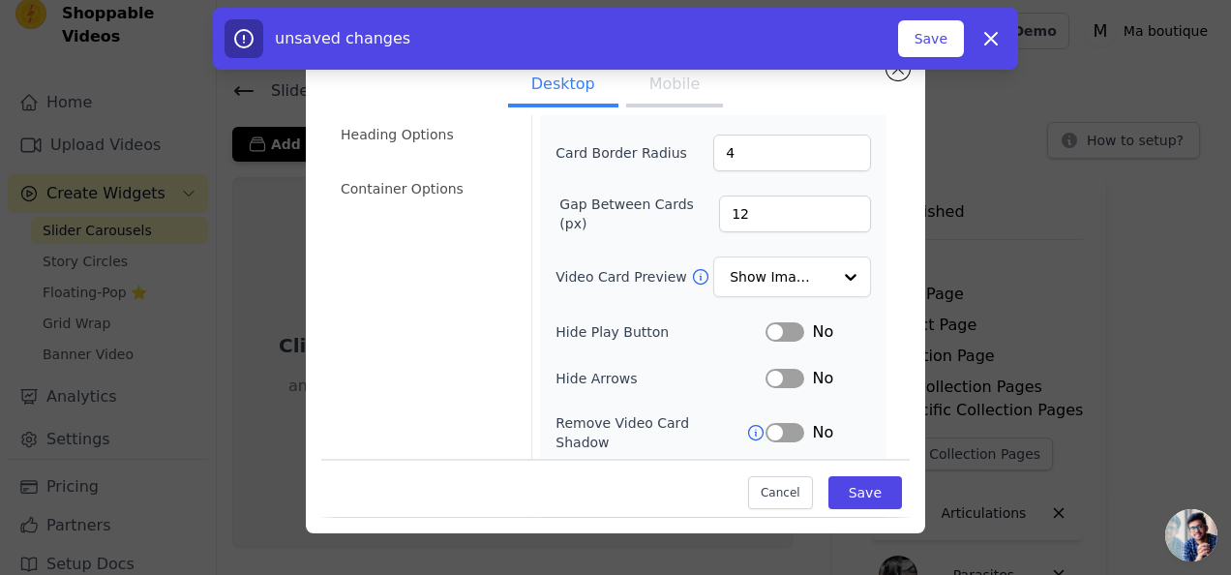
scroll to position [0, 0]
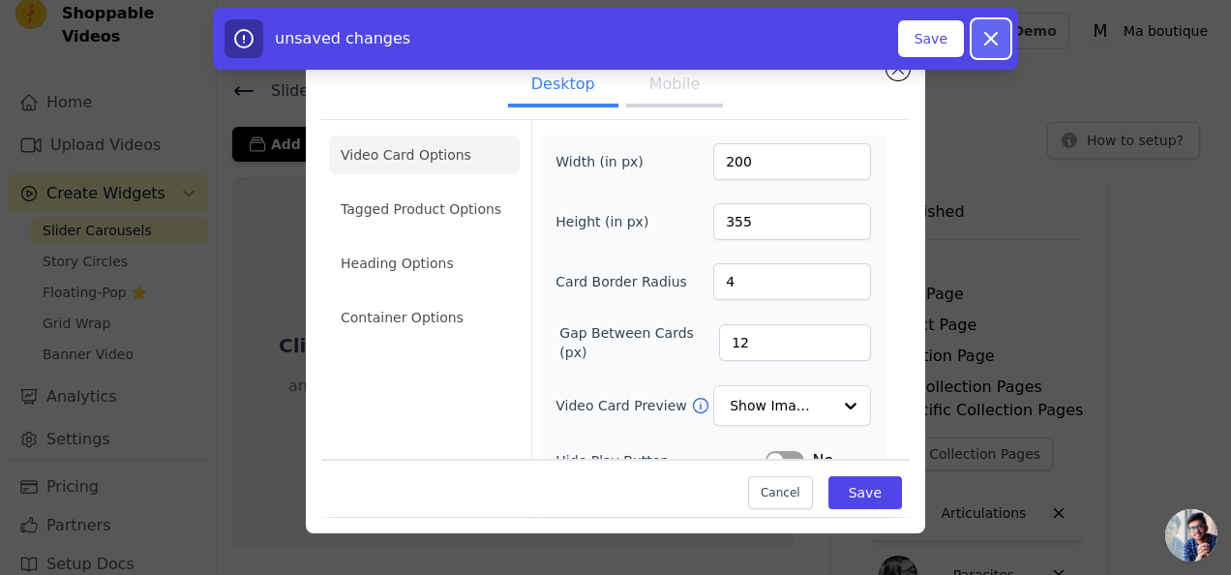
click at [995, 39] on icon "button" at bounding box center [990, 38] width 23 height 23
checkbox input "false"
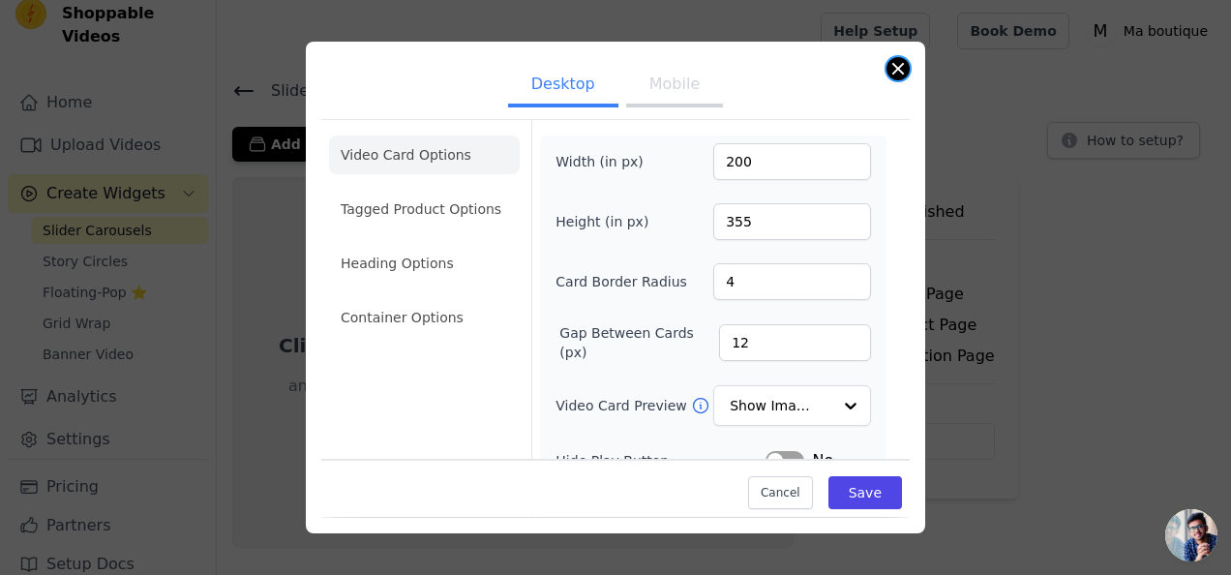
click at [896, 73] on button "Close modal" at bounding box center [897, 68] width 23 height 23
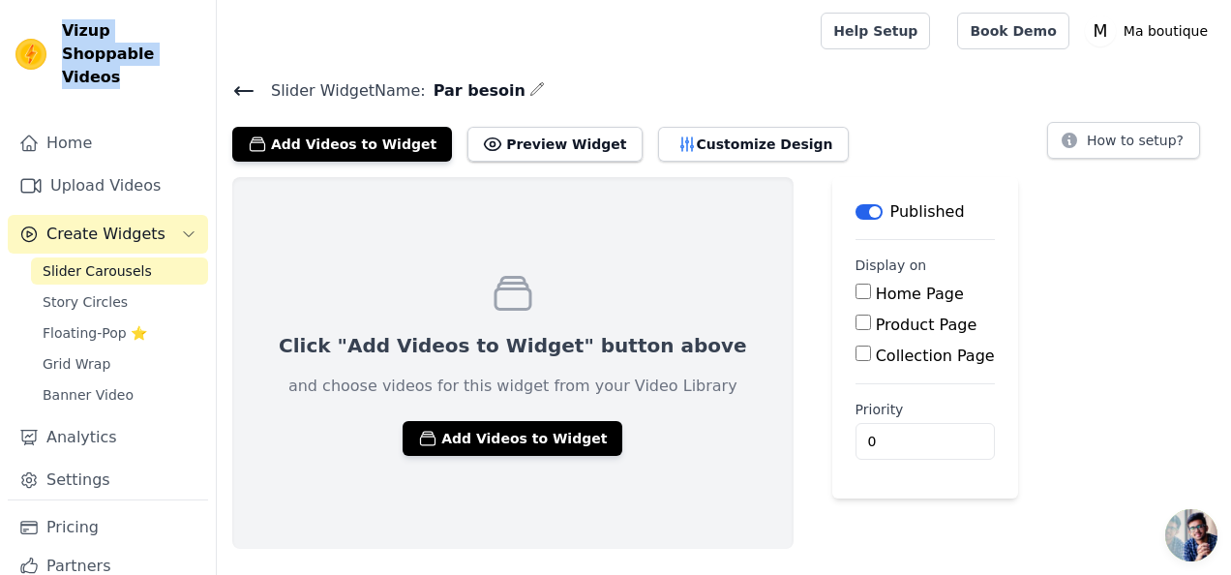
drag, startPoint x: 62, startPoint y: 29, endPoint x: 114, endPoint y: 50, distance: 56.4
click at [114, 50] on span "Vizup Shoppable Videos" at bounding box center [131, 54] width 138 height 70
copy span "Vizup Shoppable Videos"
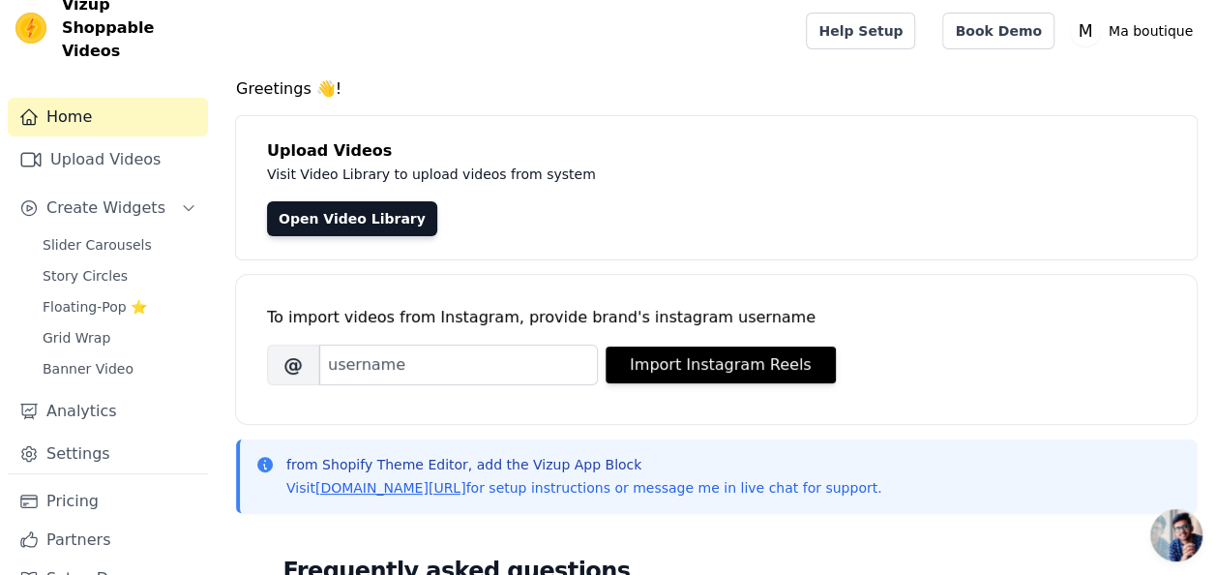
scroll to position [41, 0]
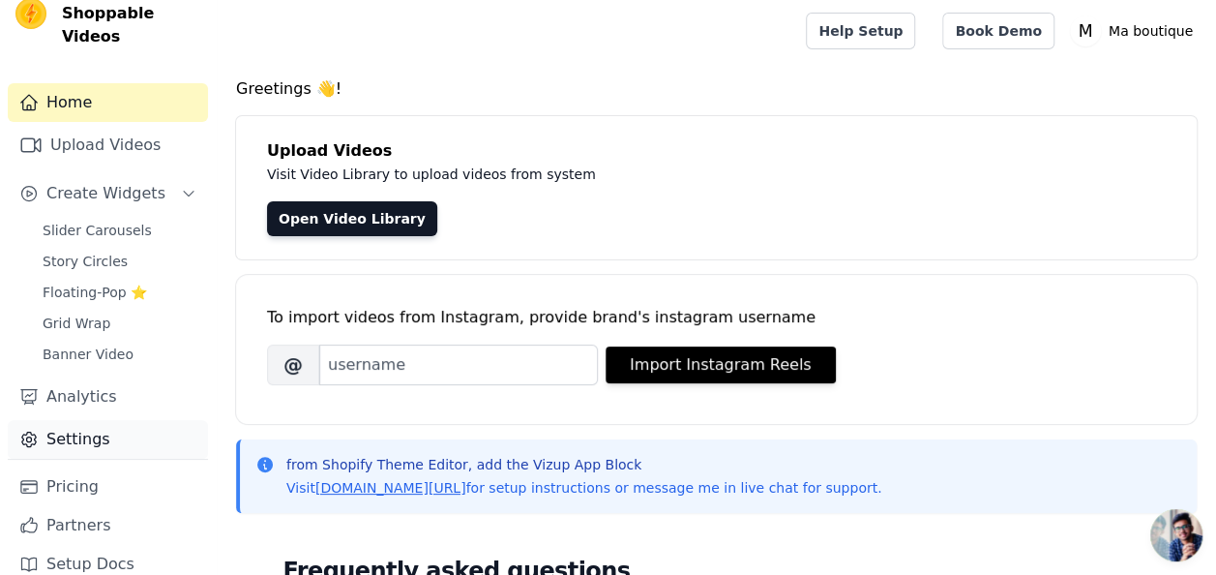
click at [89, 420] on link "Settings" at bounding box center [108, 439] width 200 height 39
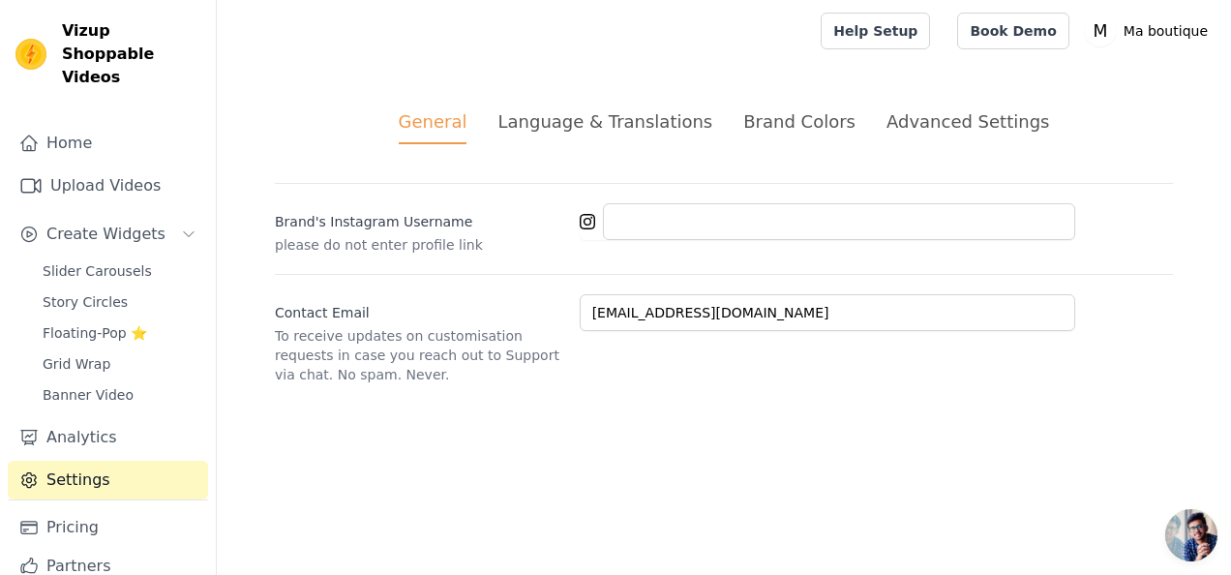
click at [918, 125] on div "Advanced Settings" at bounding box center [967, 121] width 163 height 26
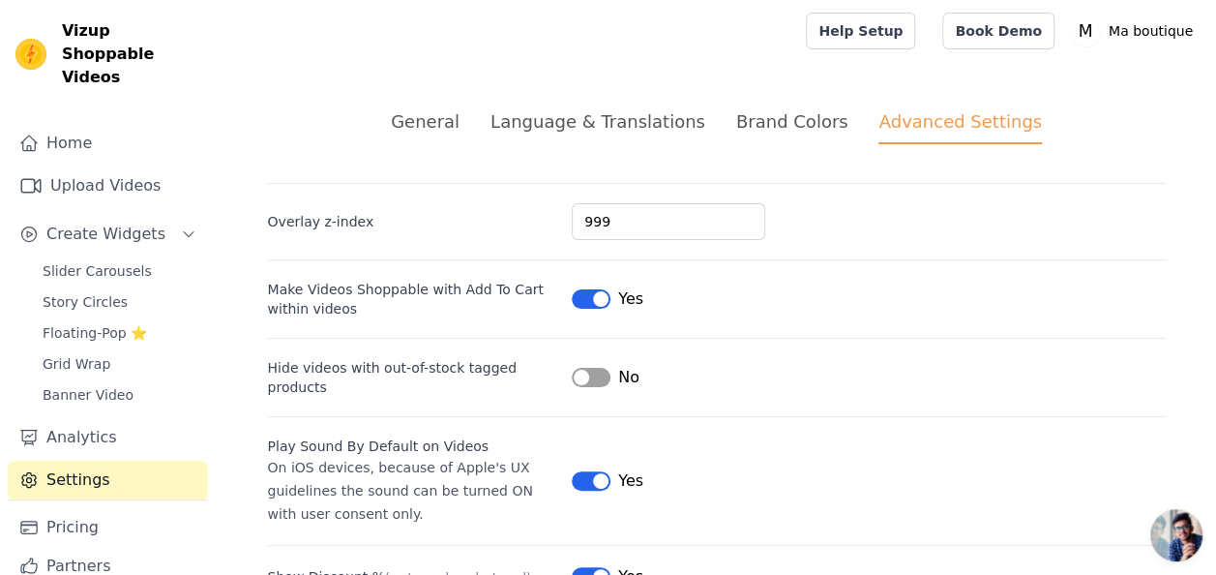
click at [594, 132] on div "Language & Translations" at bounding box center [598, 121] width 215 height 26
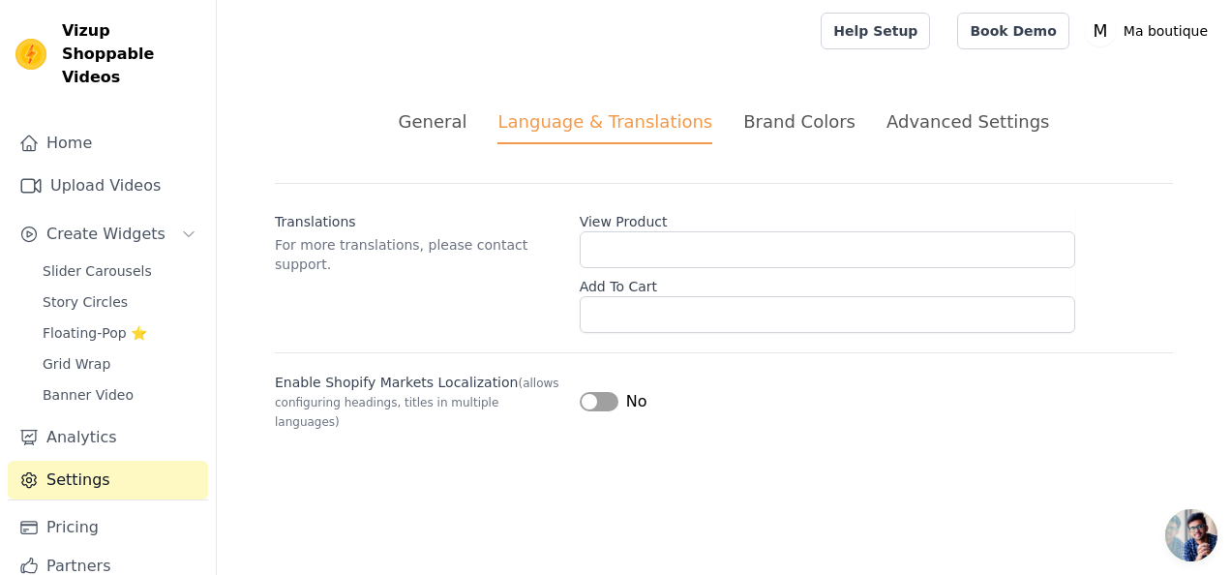
click at [960, 118] on div "Advanced Settings" at bounding box center [967, 121] width 163 height 26
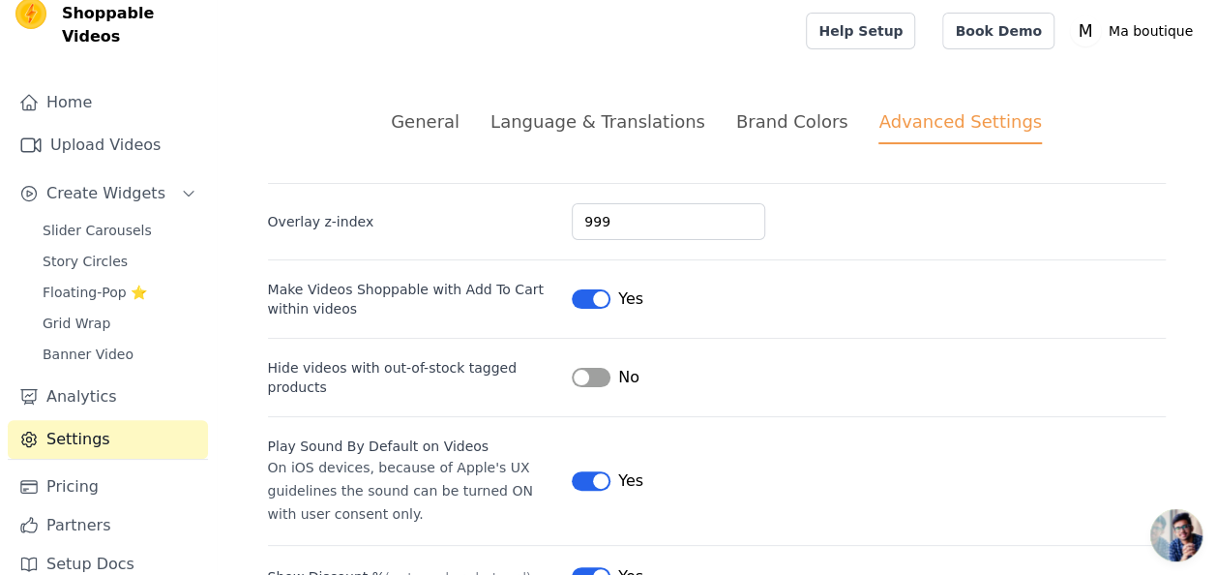
click at [484, 127] on ul "General Language & Translations Brand Colors Advanced Settings" at bounding box center [717, 126] width 898 height 36
click at [460, 125] on div "General" at bounding box center [425, 121] width 69 height 26
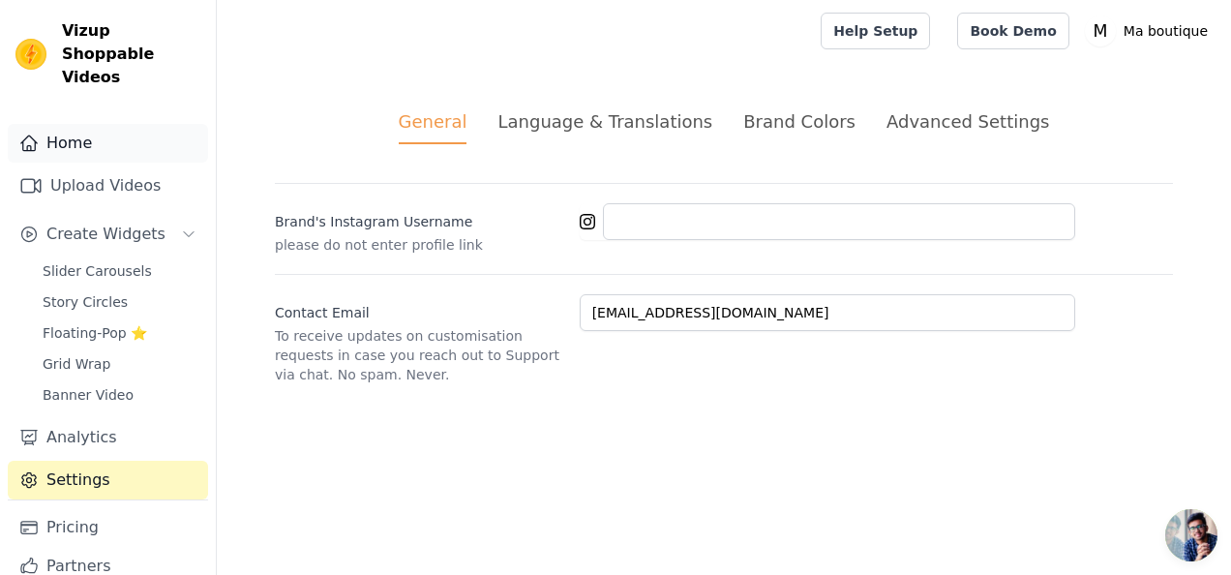
click at [123, 126] on link "Home" at bounding box center [108, 143] width 200 height 39
